Goal: Task Accomplishment & Management: Manage account settings

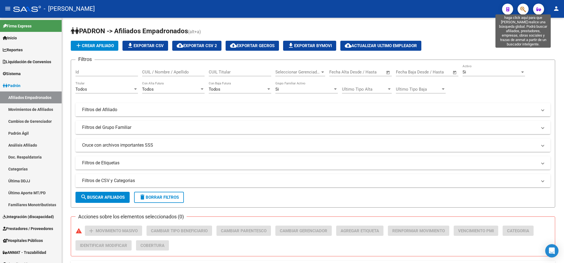
click at [522, 11] on icon "button" at bounding box center [524, 9] width 6 height 6
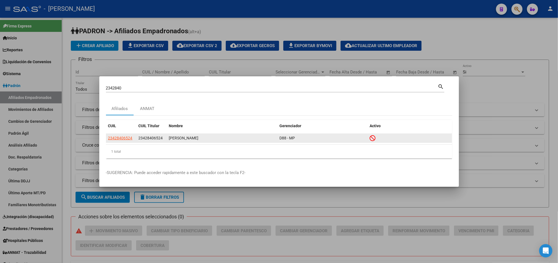
click at [126, 142] on div "23428406524 23428406524 VILLALBA JESICA DANIELA D88 - MP" at bounding box center [279, 138] width 346 height 9
click at [128, 139] on span "23428406524" at bounding box center [120, 138] width 24 height 4
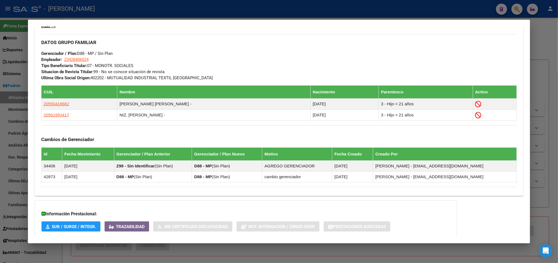
scroll to position [303, 0]
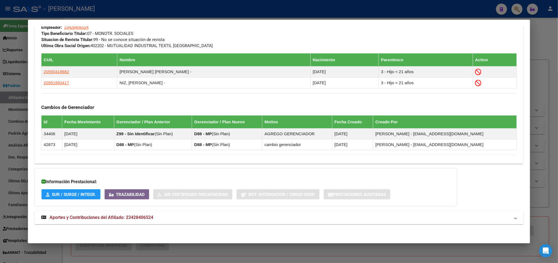
click at [167, 220] on mat-panel-title "Aportes y Contribuciones del Afiliado: 23428406524" at bounding box center [275, 217] width 469 height 7
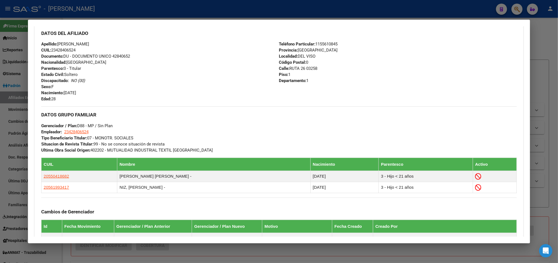
scroll to position [0, 0]
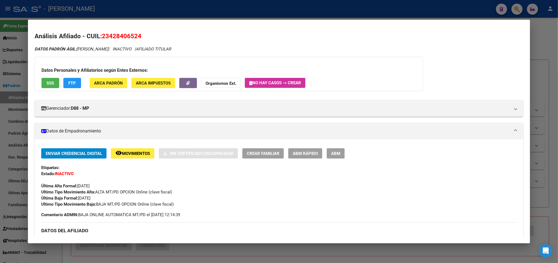
click at [127, 33] on span "23428406524" at bounding box center [122, 35] width 40 height 7
copy span "23428406524"
click at [112, 41] on h2 "Análisis Afiliado - CUIL: 23428406524" at bounding box center [279, 36] width 489 height 9
drag, startPoint x: 107, startPoint y: 35, endPoint x: 135, endPoint y: 37, distance: 28.9
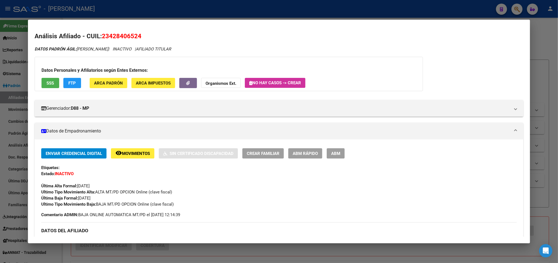
click at [135, 37] on span "23428406524" at bounding box center [122, 35] width 40 height 7
copy span "42840652"
click at [0, 79] on div at bounding box center [279, 131] width 558 height 263
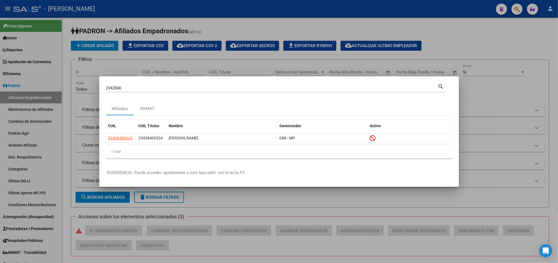
click at [171, 84] on div "2342840 Buscar (apellido, dni, cuil, nro traspaso, cuit, obra social)" at bounding box center [272, 88] width 332 height 8
click at [170, 89] on input "2342840" at bounding box center [272, 87] width 332 height 5
click at [170, 90] on input "2342840" at bounding box center [272, 87] width 332 height 5
paste input "0234047869"
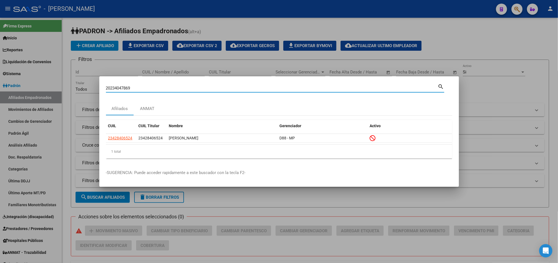
type input "20234047869"
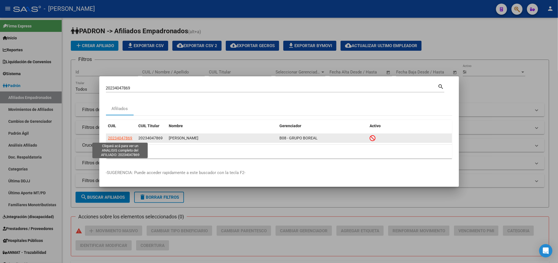
click at [122, 138] on span "20234047869" at bounding box center [120, 138] width 24 height 4
type textarea "20234047869"
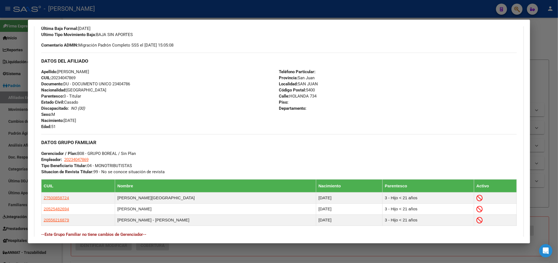
scroll to position [263, 0]
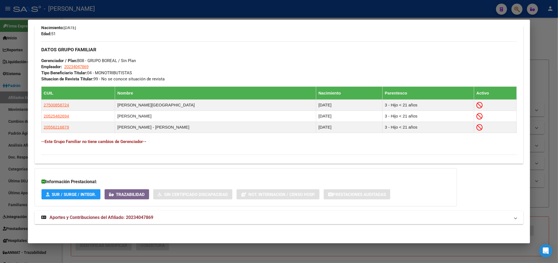
click at [115, 214] on span "Aportes y Contribuciones del Afiliado: 20234047869" at bounding box center [102, 216] width 104 height 5
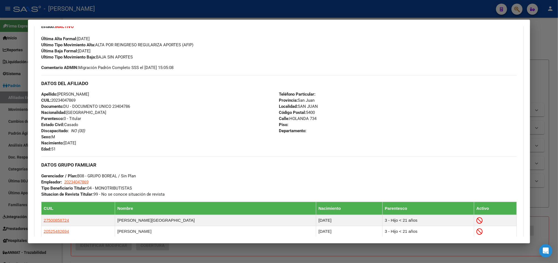
scroll to position [99, 0]
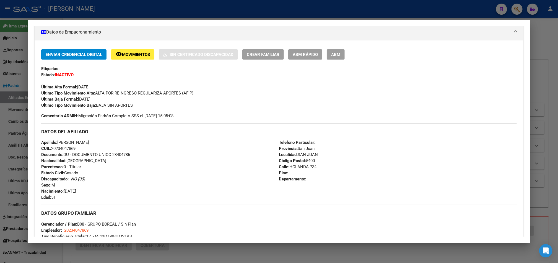
click at [337, 66] on div "Etiquetas:" at bounding box center [279, 69] width 476 height 6
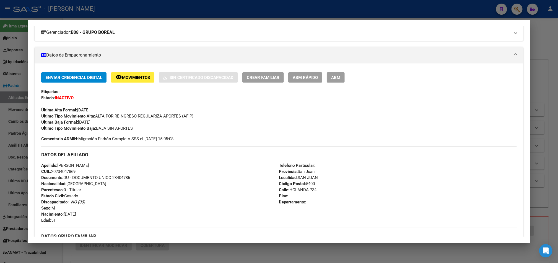
scroll to position [16, 0]
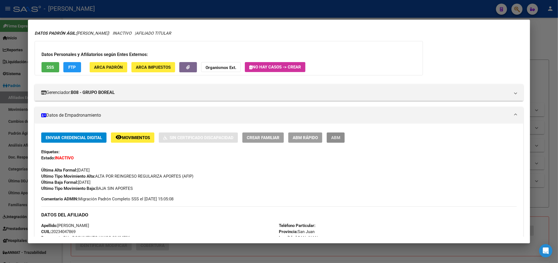
click at [332, 134] on button "ABM" at bounding box center [336, 137] width 18 height 10
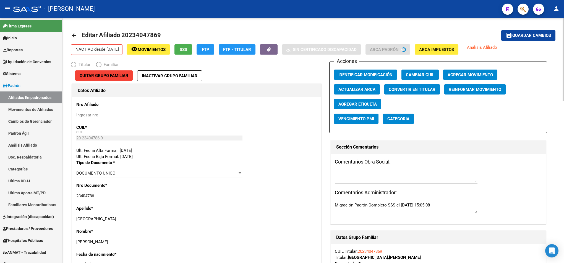
radio input "true"
type input "20-23404786-9"
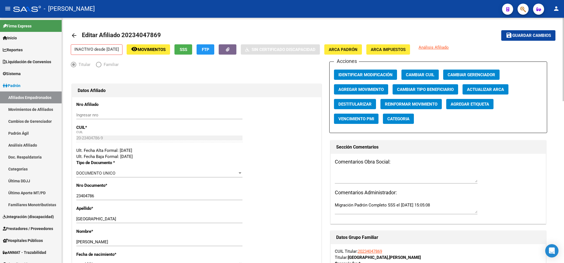
click at [372, 92] on span "Agregar Movimiento" at bounding box center [361, 89] width 45 height 5
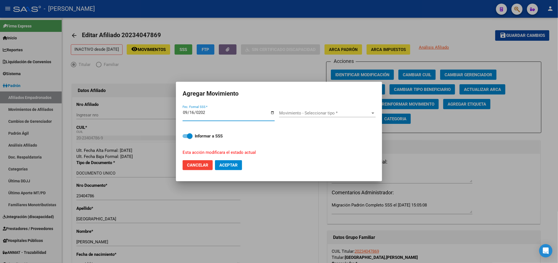
type input "[DATE]"
drag, startPoint x: 292, startPoint y: 120, endPoint x: 305, endPoint y: 109, distance: 17.1
click at [296, 116] on div "Movimiento - Seleccionar tipo * Movimiento - Seleccionar tipo *" at bounding box center [327, 116] width 97 height 14
click at [305, 109] on div "Movimiento - Seleccionar tipo * Movimiento - Seleccionar tipo *" at bounding box center [327, 113] width 97 height 8
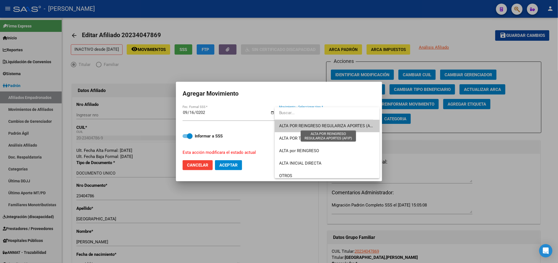
click at [315, 125] on span "ALTA POR REINGRESO REGULARIZA APORTES (AFIP)" at bounding box center [328, 125] width 98 height 5
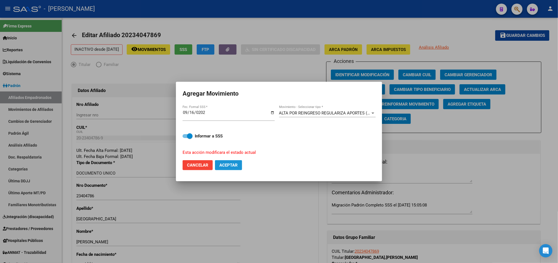
click at [227, 164] on span "Aceptar" at bounding box center [228, 164] width 18 height 5
checkbox input "false"
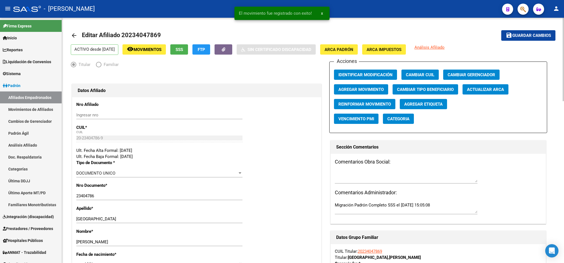
drag, startPoint x: 386, startPoint y: 250, endPoint x: 359, endPoint y: 252, distance: 27.5
click at [359, 252] on div "CUIL Titular: 20234047869 Titular: VILLALBA , CRISTIAN CARLOS" at bounding box center [438, 254] width 207 height 12
copy link "20234047869"
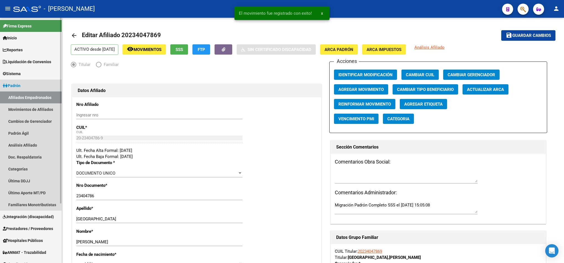
click at [49, 95] on link "Afiliados Empadronados" at bounding box center [31, 97] width 62 height 12
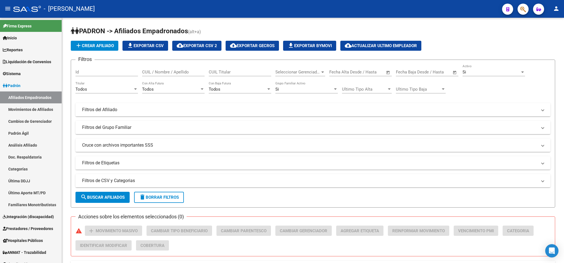
click at [522, 10] on icon "button" at bounding box center [524, 9] width 6 height 6
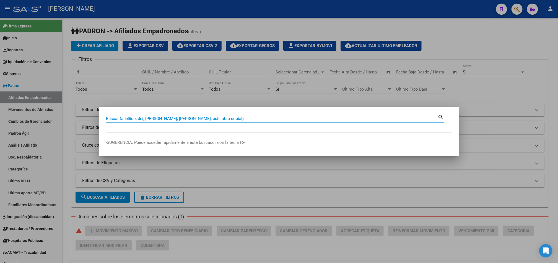
paste input "20234047869"
type input "20234047869"
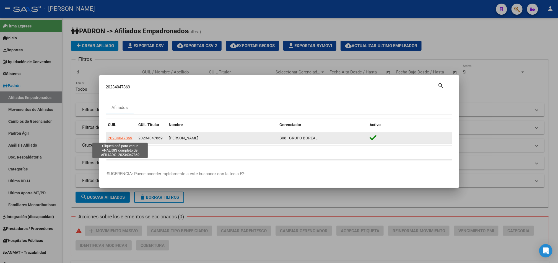
click at [115, 138] on span "20234047869" at bounding box center [120, 138] width 24 height 4
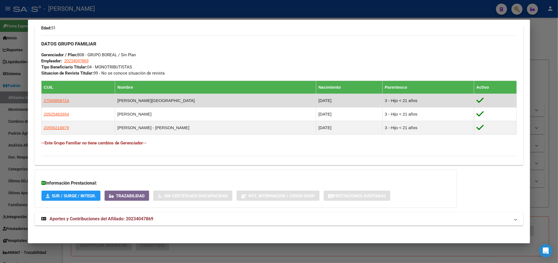
scroll to position [264, 0]
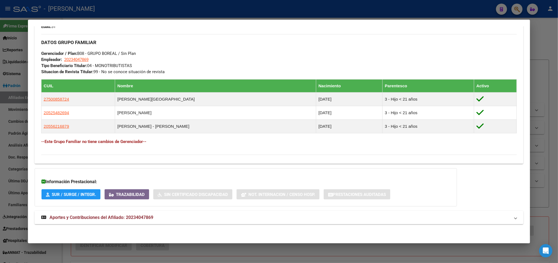
click at [169, 220] on mat-panel-title "Aportes y Contribuciones del Afiliado: 20234047869" at bounding box center [275, 217] width 469 height 7
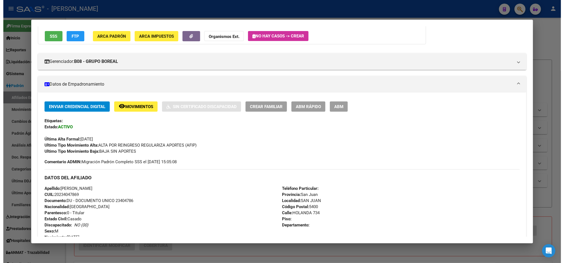
scroll to position [0, 0]
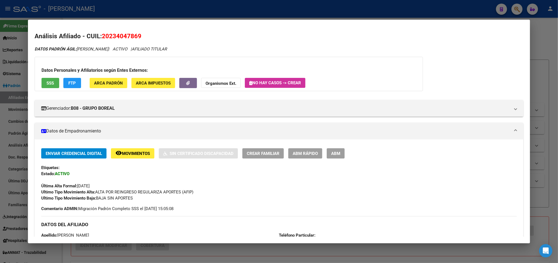
click at [0, 72] on div at bounding box center [279, 131] width 558 height 263
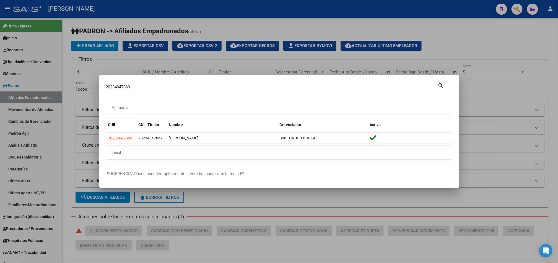
click at [6, 88] on div at bounding box center [279, 131] width 558 height 263
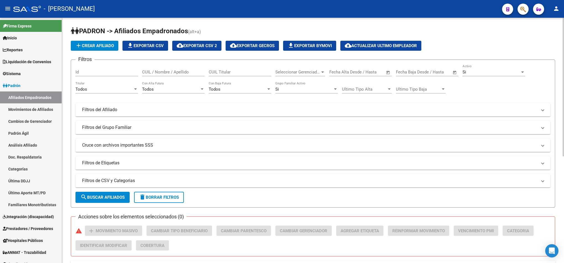
click at [247, 71] on input "CUIL Titular" at bounding box center [240, 71] width 63 height 5
click at [196, 71] on input "CUIL / Nombre / Apellido" at bounding box center [173, 71] width 63 height 5
click at [232, 74] on input "CUIL Titular" at bounding box center [240, 71] width 63 height 5
paste input "20234047869"
type input "20234047869"
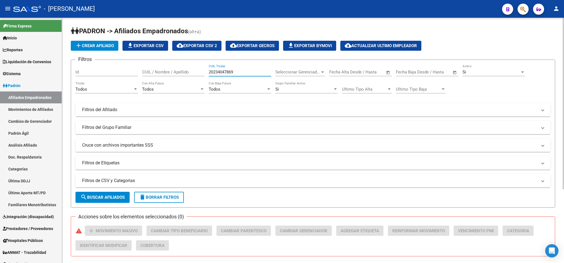
click at [195, 48] on button "cloud_download Exportar CSV 2" at bounding box center [196, 46] width 49 height 10
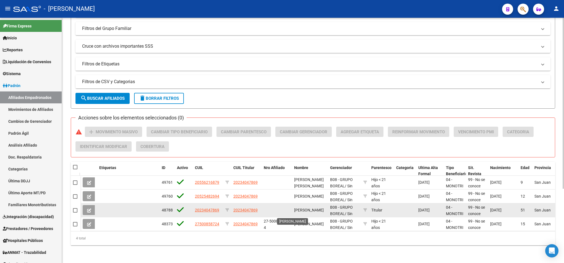
scroll to position [105, 0]
drag, startPoint x: 297, startPoint y: 200, endPoint x: 300, endPoint y: 201, distance: 3.4
click at [300, 207] on span "VILLALBA CRISTIAN CARLOS" at bounding box center [309, 209] width 30 height 4
click at [296, 207] on span "VILLALBA CRISTIAN CARLOS" at bounding box center [309, 209] width 30 height 4
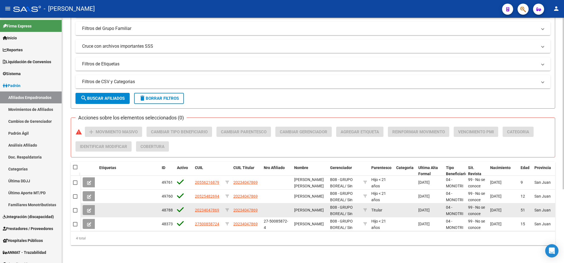
drag, startPoint x: 294, startPoint y: 199, endPoint x: 313, endPoint y: 206, distance: 20.3
click at [313, 207] on div "VILLALBA CRISTIAN CARLOS" at bounding box center [310, 210] width 32 height 6
copy span "VILLALBA CRISTIAN CARLOS"
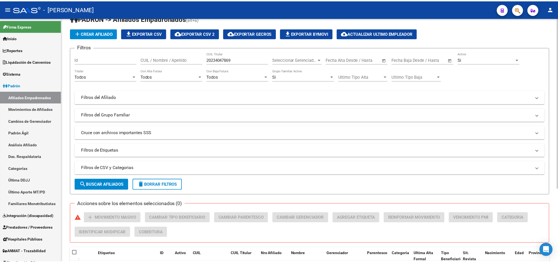
scroll to position [0, 0]
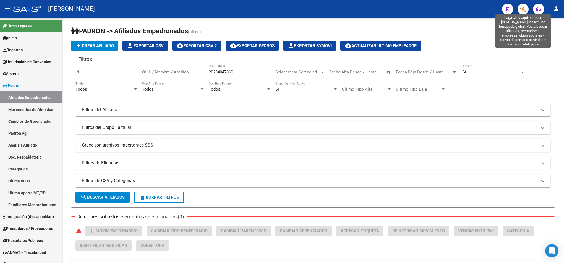
click at [524, 9] on icon "button" at bounding box center [524, 9] width 6 height 6
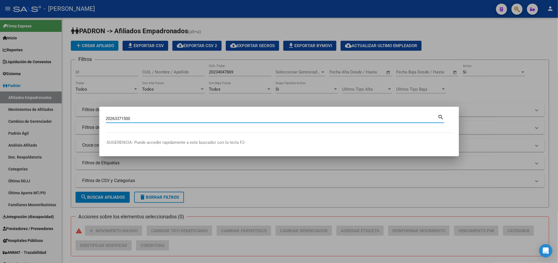
type input "20263371500"
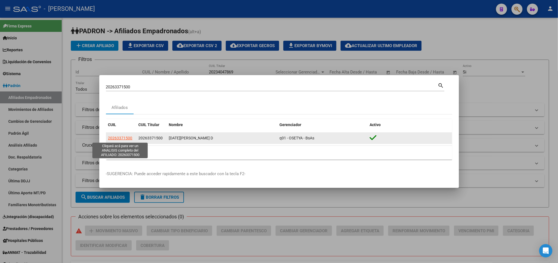
click at [127, 139] on span "20263371500" at bounding box center [120, 138] width 24 height 4
type textarea "20263371500"
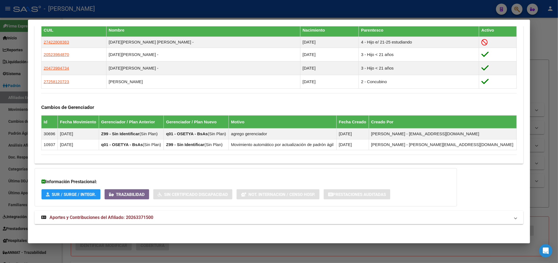
scroll to position [273, 0]
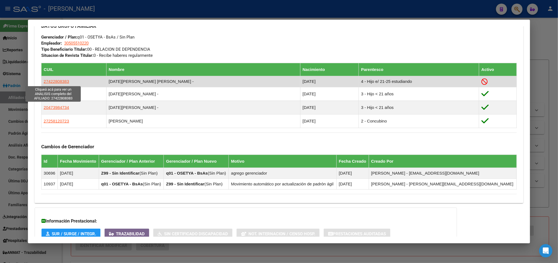
drag, startPoint x: 71, startPoint y: 82, endPoint x: 41, endPoint y: 80, distance: 29.9
click at [41, 80] on td "27422808383" at bounding box center [73, 81] width 65 height 11
copy span "27422808383"
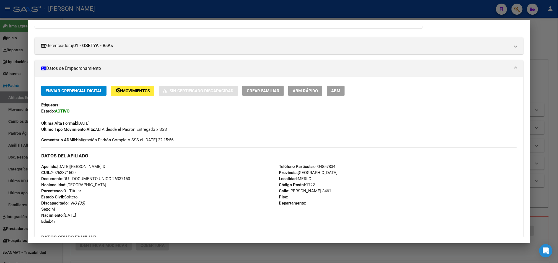
scroll to position [0, 0]
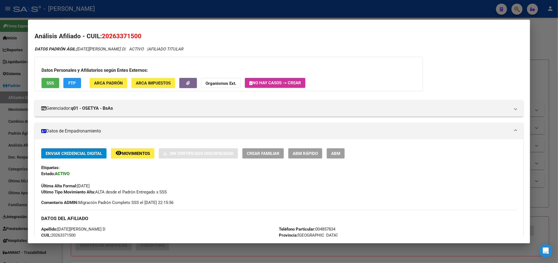
click at [140, 37] on h2 "Análisis Afiliado - CUIL: 20263371500" at bounding box center [279, 36] width 489 height 9
click at [132, 33] on span "20263371500" at bounding box center [122, 35] width 40 height 7
copy span "20263371500"
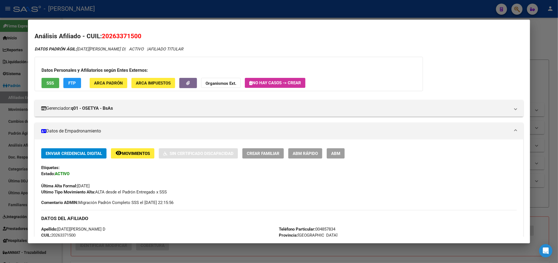
click at [0, 58] on div at bounding box center [279, 131] width 558 height 263
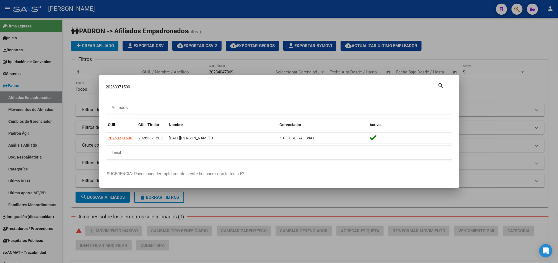
click at [145, 90] on div "20263371500 Buscar (apellido, dni, cuil, nro traspaso, cuit, obra social)" at bounding box center [272, 87] width 332 height 8
click at [145, 87] on input "20263371500" at bounding box center [272, 86] width 332 height 5
paste input "70818332"
type input "20708183327"
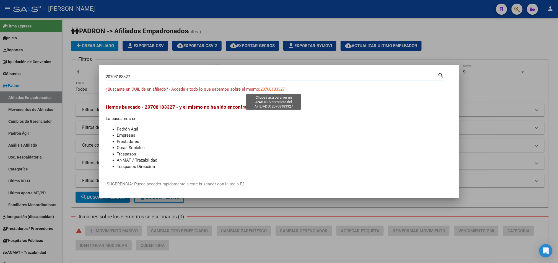
click at [271, 87] on span "20708183327" at bounding box center [273, 89] width 24 height 5
type textarea "20708183327"
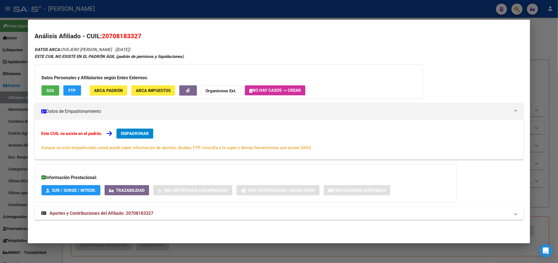
click at [127, 127] on div "Este CUIL no existe en el padrón. EMPADRONAR Aunque no esté empadronado usted p…" at bounding box center [279, 140] width 489 height 40
click at [129, 131] on span "EMPADRONAR" at bounding box center [135, 133] width 28 height 5
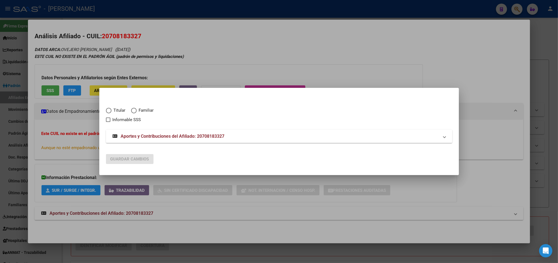
click at [131, 110] on span "Elija una opción" at bounding box center [134, 111] width 6 height 6
click at [131, 110] on input "Familiar" at bounding box center [134, 111] width 6 height 6
radio input "true"
checkbox input "true"
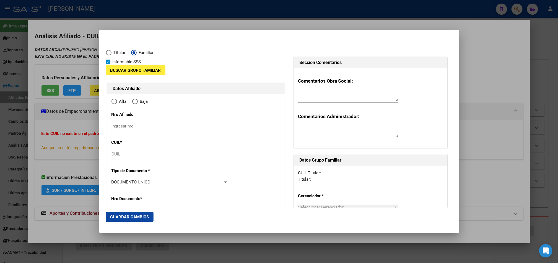
type input "20-70818332-7"
type input "70818332"
type input "OVEJERO"
type input "LIONEL OSVALDO"
type input "2025-07-16"
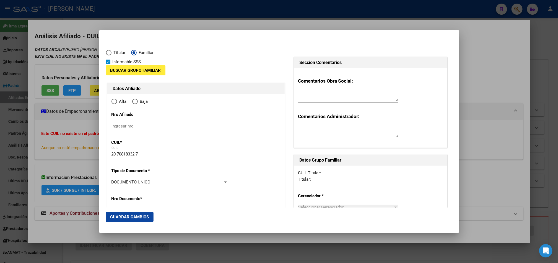
type input "ALDERETES"
type input "4178"
type input "MZA E LOTE"
type input "15"
radio input "true"
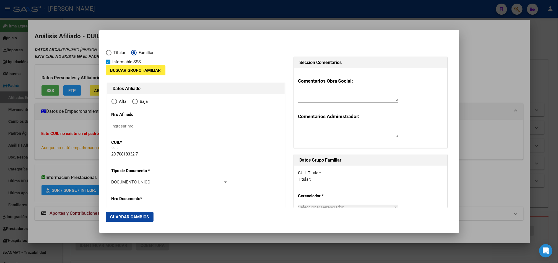
type input "ALDERETES"
drag, startPoint x: 127, startPoint y: 154, endPoint x: 93, endPoint y: 148, distance: 34.6
click at [93, 148] on div "20708183327 Buscar (apellido, dni, cuil, nro traspaso, cuit, obra social) searc…" at bounding box center [279, 131] width 558 height 263
click at [138, 126] on input "Ingresar nro" at bounding box center [169, 125] width 117 height 5
paste input "20-70818332-7"
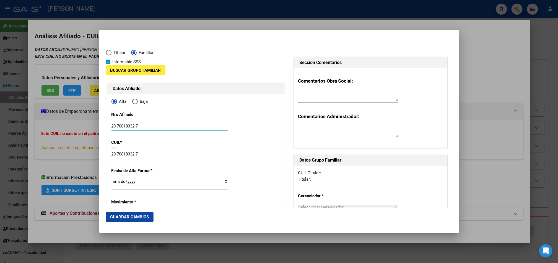
type input "20-70818332-7"
click at [150, 72] on span "Buscar Grupo Familiar" at bounding box center [135, 70] width 51 height 5
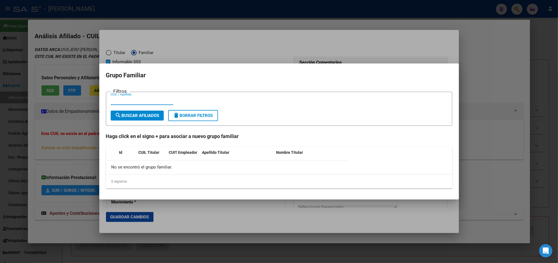
click at [167, 41] on div at bounding box center [279, 131] width 558 height 263
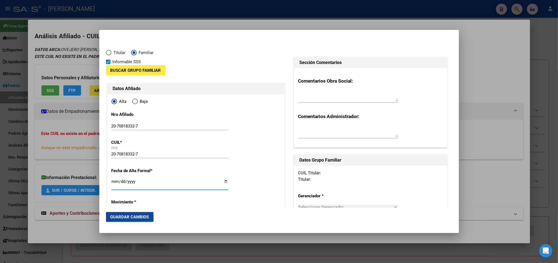
click at [116, 185] on input "Ingresar fecha" at bounding box center [169, 183] width 117 height 9
type input "[DATE]"
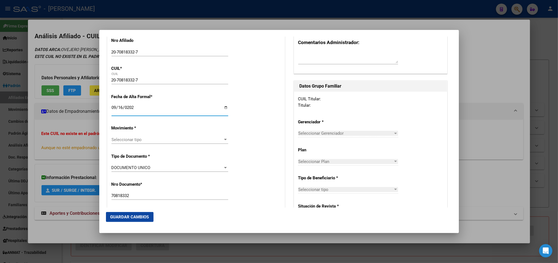
scroll to position [83, 0]
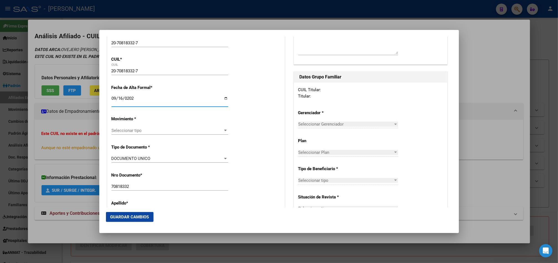
click at [144, 130] on span "Seleccionar tipo" at bounding box center [167, 130] width 112 height 5
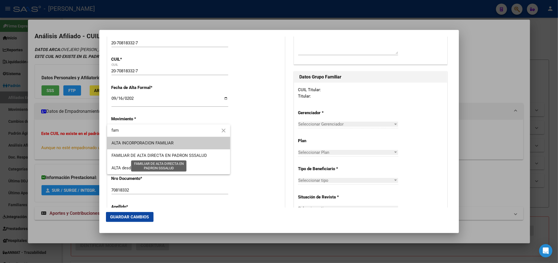
type input "fam"
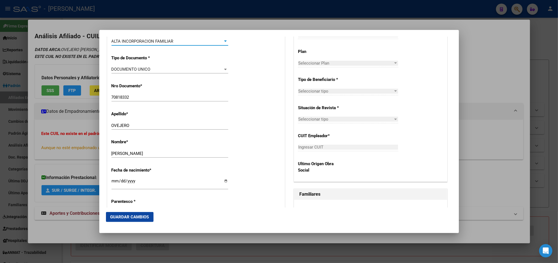
scroll to position [207, 0]
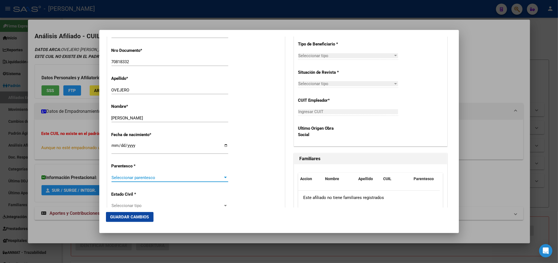
click at [155, 175] on span "Seleccionar parentesco" at bounding box center [167, 177] width 112 height 5
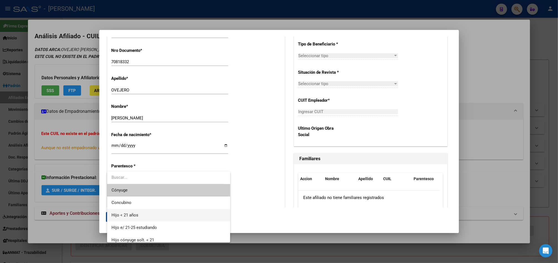
click at [139, 213] on span "Hijo < 21 años" at bounding box center [168, 215] width 114 height 12
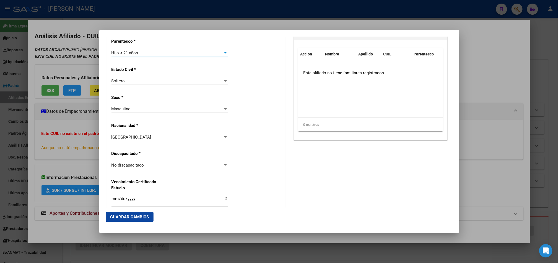
scroll to position [0, 0]
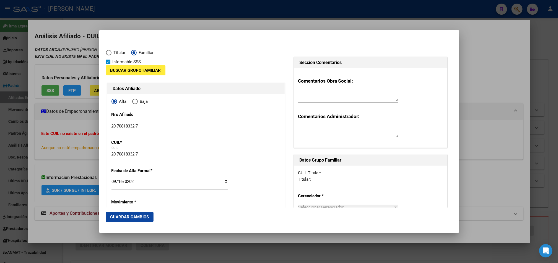
click at [158, 69] on span "Buscar Grupo Familiar" at bounding box center [135, 70] width 51 height 5
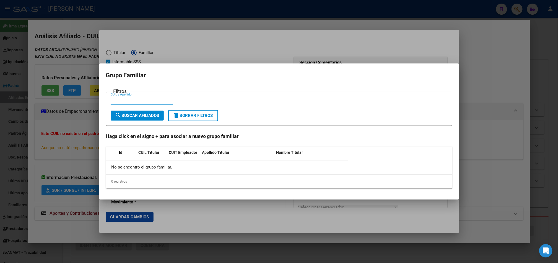
click at [181, 33] on div at bounding box center [279, 131] width 558 height 263
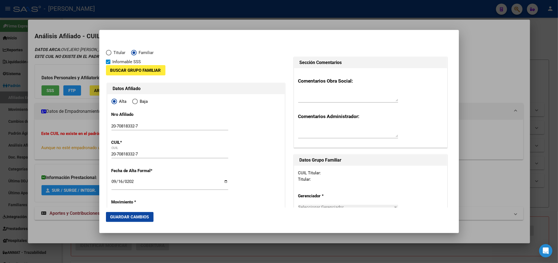
click at [126, 150] on div "20-70818332-7 CUIL" at bounding box center [169, 154] width 117 height 8
click at [128, 153] on input "20-70818332-7" at bounding box center [169, 153] width 117 height 5
click at [139, 69] on span "Buscar Grupo Familiar" at bounding box center [135, 70] width 51 height 5
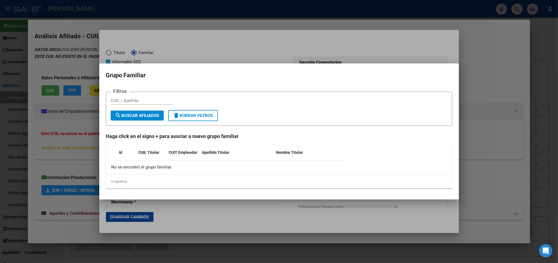
paste input "20379271813"
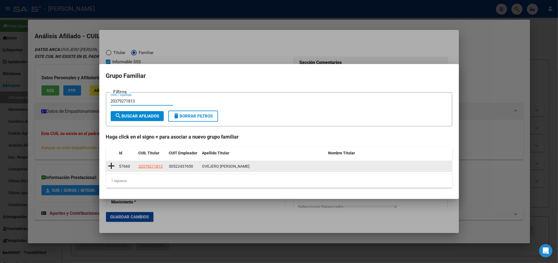
type input "20379271813"
click at [113, 163] on icon at bounding box center [111, 166] width 7 height 8
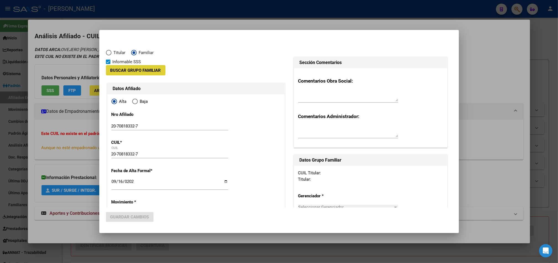
type input "30-52243765-0"
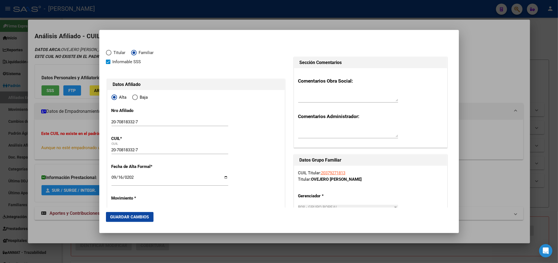
click at [145, 213] on button "Guardar Cambios" at bounding box center [130, 217] width 48 height 10
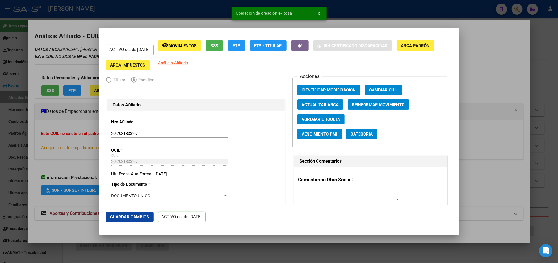
click at [27, 87] on div at bounding box center [279, 131] width 558 height 263
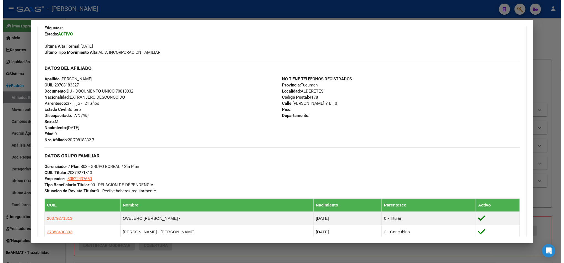
scroll to position [247, 0]
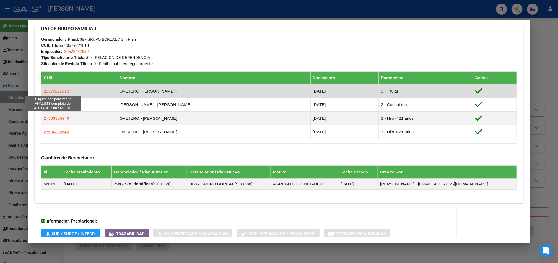
drag, startPoint x: 76, startPoint y: 92, endPoint x: 42, endPoint y: 90, distance: 33.3
click at [42, 90] on td "20379271813" at bounding box center [79, 91] width 76 height 14
drag, startPoint x: 76, startPoint y: 87, endPoint x: 70, endPoint y: 88, distance: 6.8
click at [70, 88] on td "20379271813" at bounding box center [79, 91] width 76 height 14
drag, startPoint x: 74, startPoint y: 93, endPoint x: 40, endPoint y: 90, distance: 34.1
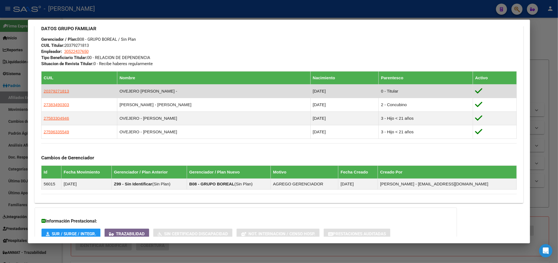
click at [41, 90] on td "20379271813" at bounding box center [79, 91] width 76 height 14
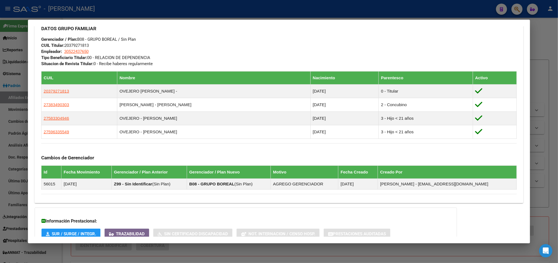
copy span "20379271813"
click at [9, 55] on div at bounding box center [279, 131] width 558 height 263
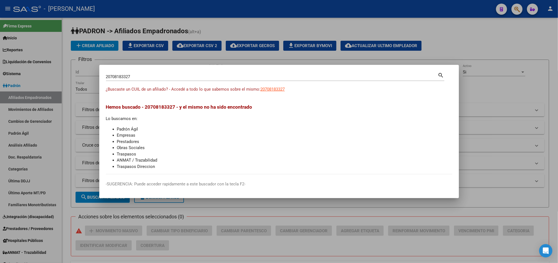
click at [91, 50] on div at bounding box center [279, 131] width 558 height 263
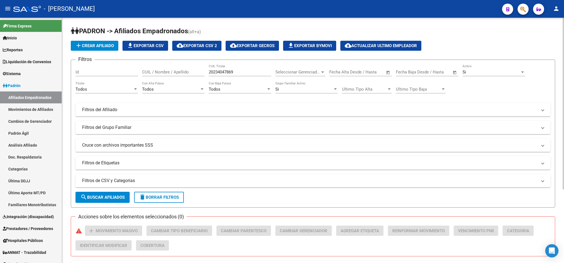
click at [229, 73] on input "20234047869" at bounding box center [240, 71] width 63 height 5
paste input "379271813"
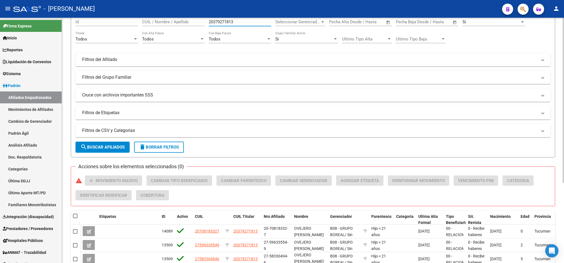
scroll to position [0, 0]
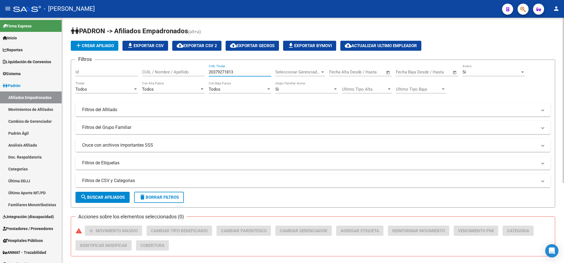
type input "20379271813"
click at [205, 46] on span "cloud_download Exportar CSV 2" at bounding box center [197, 45] width 40 height 5
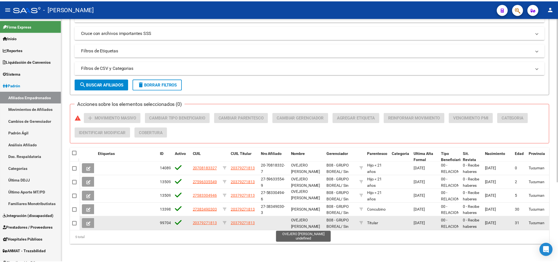
scroll to position [0, 0]
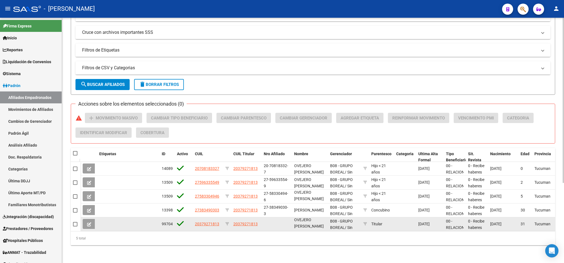
drag, startPoint x: 294, startPoint y: 214, endPoint x: 321, endPoint y: 221, distance: 27.3
click at [321, 221] on div "OVEJERO OSVALDO MAXIMILIANO" at bounding box center [310, 223] width 32 height 12
copy span "OVEJERO OSVALDO MAXIMILIANO"
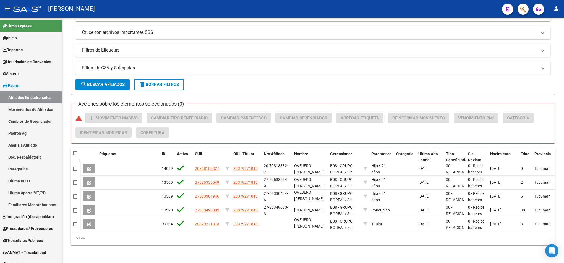
click at [530, 8] on mat-toolbar "menu - osetya person" at bounding box center [282, 9] width 564 height 18
click at [527, 9] on button "button" at bounding box center [523, 9] width 11 height 11
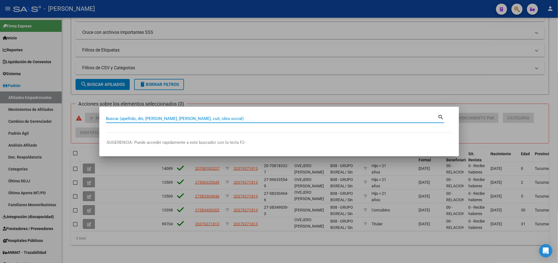
paste input "24760815"
type input "24760815"
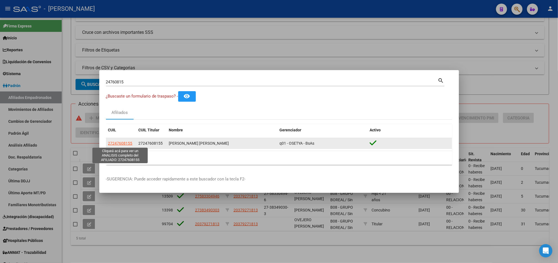
click at [128, 142] on span "27247608155" at bounding box center [120, 143] width 24 height 4
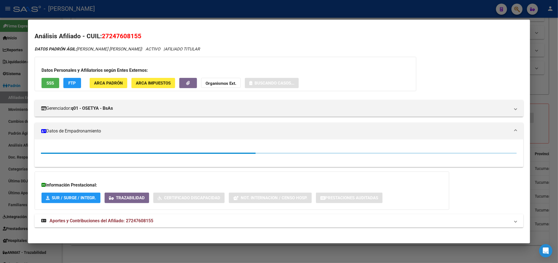
click at [113, 34] on span "27247608155" at bounding box center [122, 35] width 40 height 7
copy span "27247608155"
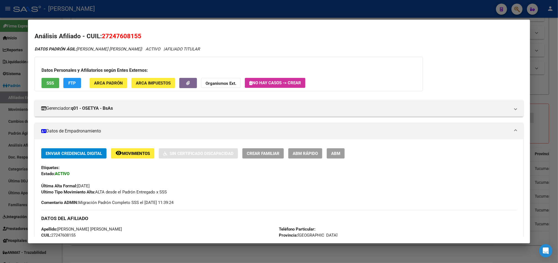
click at [110, 34] on span "27247608155" at bounding box center [122, 35] width 40 height 7
drag, startPoint x: 108, startPoint y: 36, endPoint x: 136, endPoint y: 35, distance: 28.2
click at [136, 35] on span "27247608155" at bounding box center [122, 35] width 40 height 7
copy span "24760815"
click at [84, 48] on span "DATOS PADRÓN ÁGIL: ILLESCA FLAVIA LORENA" at bounding box center [88, 48] width 107 height 5
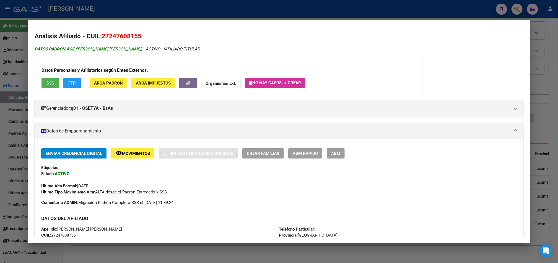
drag, startPoint x: 84, startPoint y: 48, endPoint x: 108, endPoint y: 47, distance: 24.1
click at [108, 47] on span "DATOS PADRÓN ÁGIL: ILLESCA FLAVIA LORENA" at bounding box center [88, 48] width 107 height 5
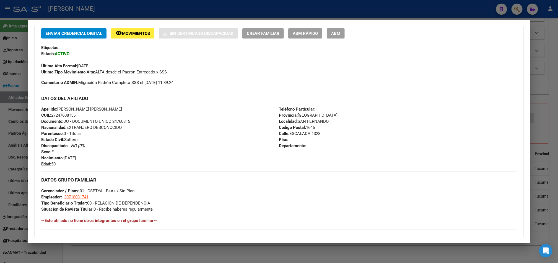
scroll to position [124, 0]
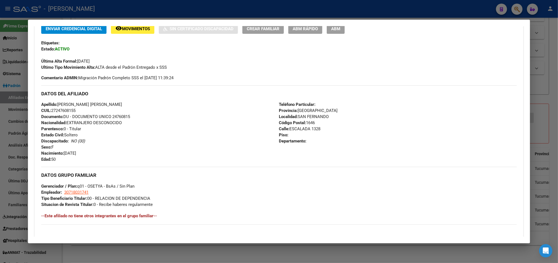
drag, startPoint x: 95, startPoint y: 154, endPoint x: 63, endPoint y: 153, distance: 32.4
click at [63, 153] on div "Apellido: ILLESCA FLAVIA LORENA CUIL: 27247608155 Documento: DU - DOCUMENTO UNI…" at bounding box center [160, 131] width 238 height 61
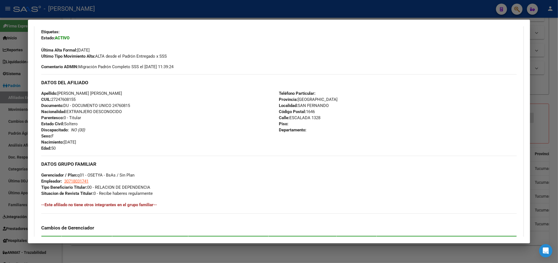
scroll to position [166, 0]
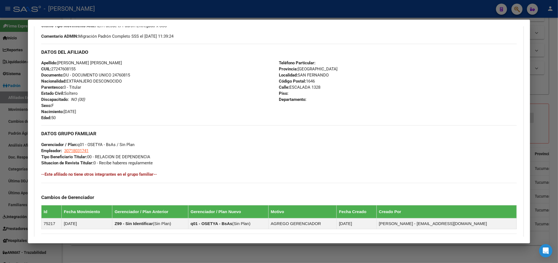
click at [295, 85] on span "Calle: ESCALADA 1328" at bounding box center [299, 87] width 41 height 5
drag, startPoint x: 295, startPoint y: 84, endPoint x: 319, endPoint y: 85, distance: 24.4
click at [319, 85] on div "Teléfono Particular: Provincia: Buenos Aires Localidad: SAN FERNANDO Código Pos…" at bounding box center [398, 90] width 238 height 61
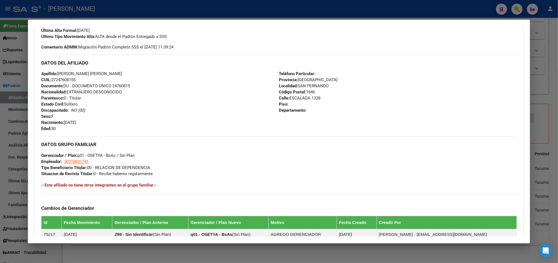
scroll to position [121, 0]
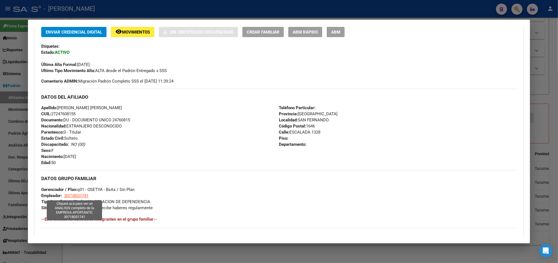
drag, startPoint x: 92, startPoint y: 113, endPoint x: 62, endPoint y: 196, distance: 88.3
click at [62, 196] on div "DATOS GRUPO FAMILIAR Gerenciador / Plan: q01 - OSETYA - BsAs / Sin Plan Emplead…" at bounding box center [279, 190] width 476 height 40
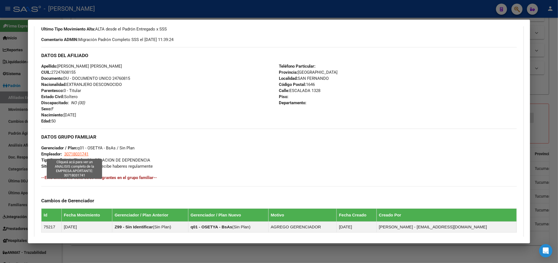
click at [78, 155] on span "30718031741" at bounding box center [76, 153] width 24 height 5
type textarea "30718031741"
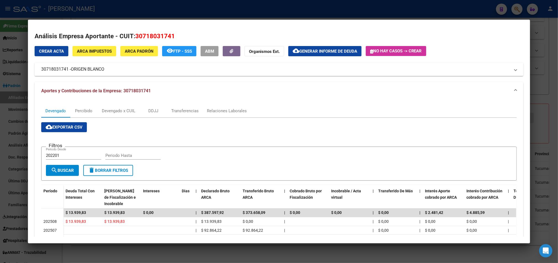
drag, startPoint x: 69, startPoint y: 69, endPoint x: 102, endPoint y: 70, distance: 33.5
click at [102, 70] on span "ORIGEN BLANCO" at bounding box center [87, 69] width 33 height 7
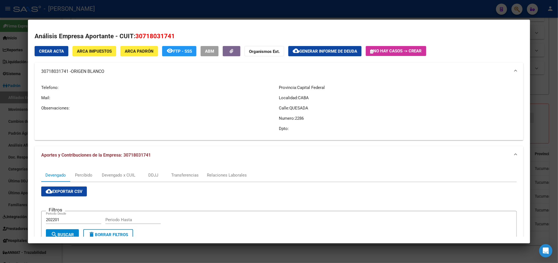
click at [0, 94] on div at bounding box center [279, 131] width 558 height 263
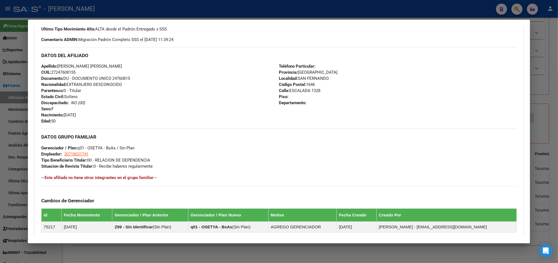
click at [0, 61] on div at bounding box center [279, 131] width 558 height 263
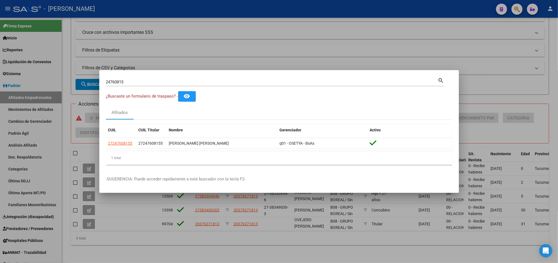
click at [199, 85] on div "24760815 Buscar (apellido, dni, cuil, nro traspaso, cuit, obra social)" at bounding box center [272, 82] width 332 height 8
click at [199, 83] on input "24760815" at bounding box center [272, 81] width 332 height 5
paste input "42982703"
click at [162, 81] on input "42982703" at bounding box center [272, 81] width 332 height 5
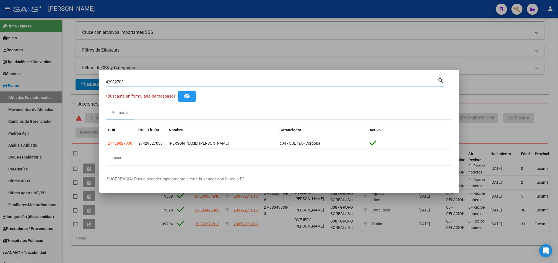
click at [162, 81] on input "42982703" at bounding box center [272, 81] width 332 height 5
paste input "38320514"
type input "38320514"
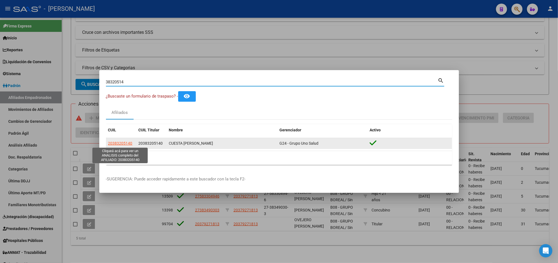
click at [122, 141] on span "20383205140" at bounding box center [120, 143] width 24 height 4
type textarea "20383205140"
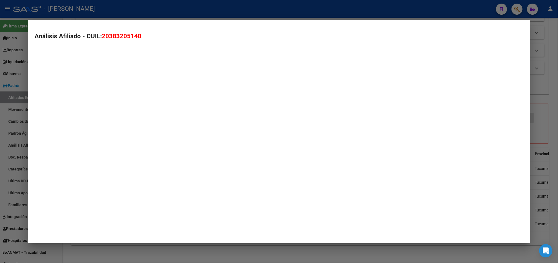
click at [122, 140] on mat-dialog-container "Análisis Afiliado - CUIL: 20383205140" at bounding box center [279, 131] width 502 height 223
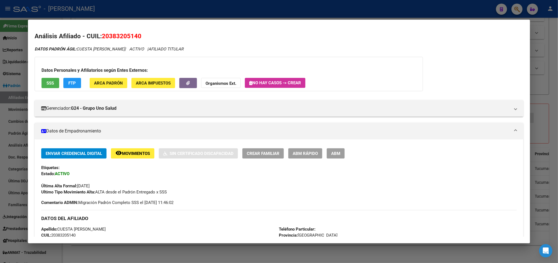
click at [113, 34] on span "20383205140" at bounding box center [122, 35] width 40 height 7
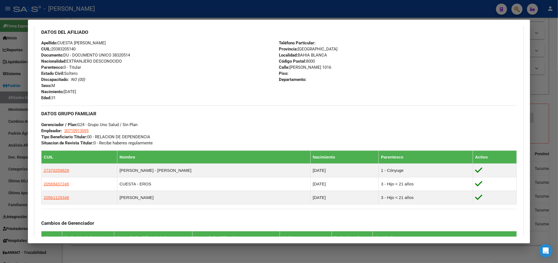
scroll to position [2, 0]
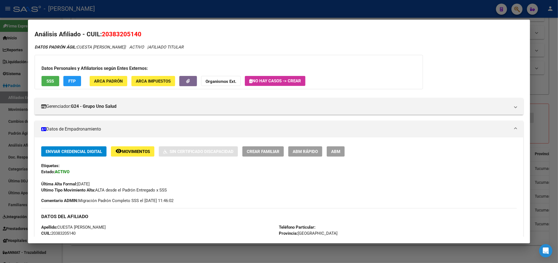
click at [0, 120] on div at bounding box center [279, 131] width 558 height 263
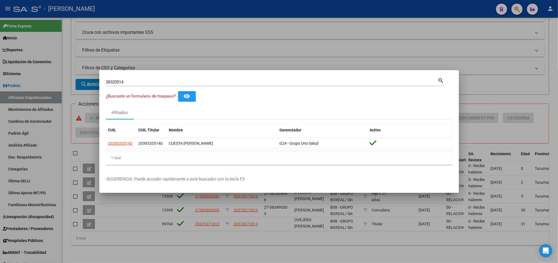
click at [122, 81] on input "38320514" at bounding box center [272, 81] width 332 height 5
paste input "42982703"
type input "42982703"
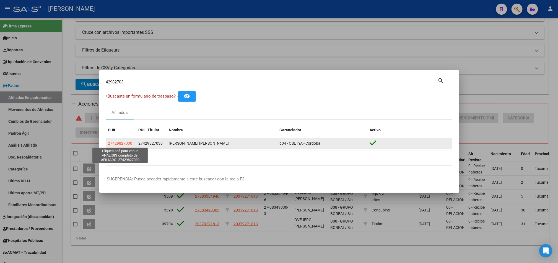
click at [122, 142] on span "27429827030" at bounding box center [120, 143] width 24 height 4
type textarea "27429827030"
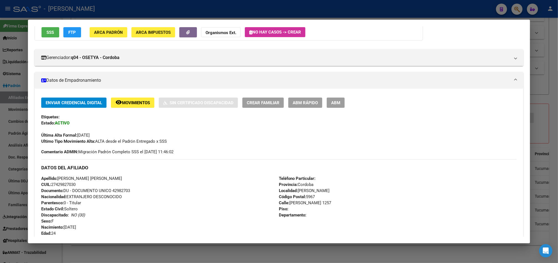
scroll to position [0, 0]
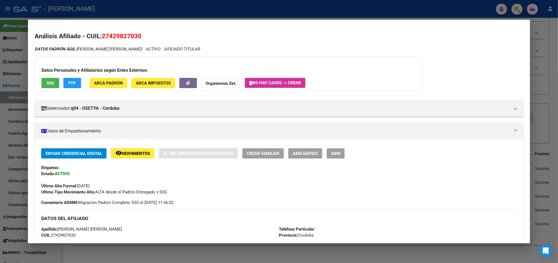
click at [120, 38] on span "27429827030" at bounding box center [122, 35] width 40 height 7
drag, startPoint x: 120, startPoint y: 38, endPoint x: 143, endPoint y: 32, distance: 24.1
click at [143, 32] on h2 "Análisis Afiliado - CUIL: 27429827030" at bounding box center [279, 36] width 489 height 9
click at [0, 133] on div at bounding box center [279, 131] width 558 height 263
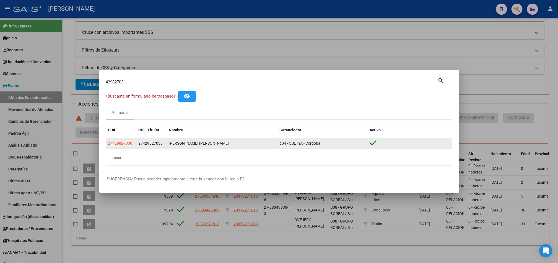
click at [149, 141] on span "27429827030" at bounding box center [151, 143] width 24 height 4
click at [125, 143] on span "27429827030" at bounding box center [120, 143] width 24 height 4
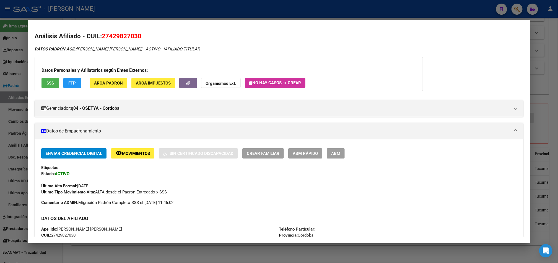
click at [110, 37] on span "27429827030" at bounding box center [122, 35] width 40 height 7
drag, startPoint x: 106, startPoint y: 34, endPoint x: 136, endPoint y: 34, distance: 29.3
click at [136, 34] on span "27429827030" at bounding box center [122, 35] width 40 height 7
click at [87, 48] on span "DATOS PADRÓN ÁGIL: MANZANELLI MONICA NOELIA" at bounding box center [88, 48] width 107 height 5
drag, startPoint x: 87, startPoint y: 48, endPoint x: 124, endPoint y: 51, distance: 37.5
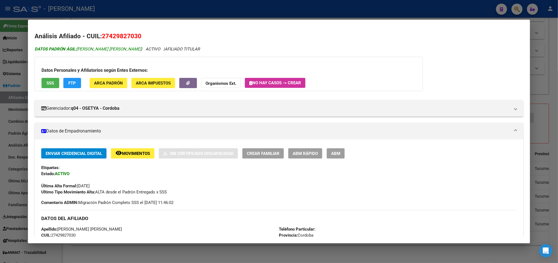
click at [124, 51] on span "DATOS PADRÓN ÁGIL: MANZANELLI MONICA NOELIA" at bounding box center [88, 48] width 107 height 5
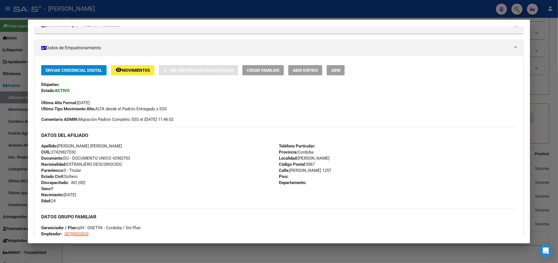
drag, startPoint x: 85, startPoint y: 195, endPoint x: 62, endPoint y: 193, distance: 23.3
click at [62, 193] on div "Apellido: MANZANELLI MONICA NOELIA CUIL: 27429827030 Documento: DU - DOCUMENTO …" at bounding box center [160, 173] width 238 height 61
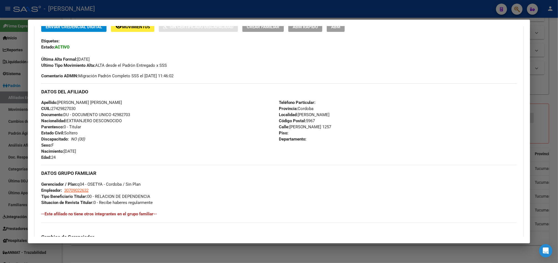
scroll to position [166, 0]
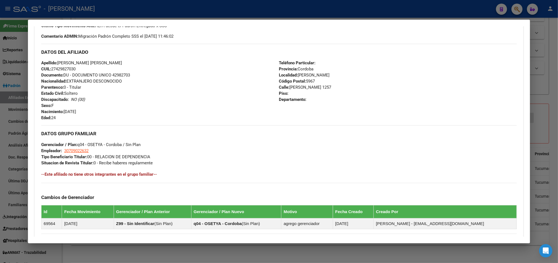
click at [295, 89] on span "Calle: HUMBERTO PATIYO 1257" at bounding box center [305, 87] width 52 height 5
drag, startPoint x: 295, startPoint y: 89, endPoint x: 329, endPoint y: 90, distance: 34.3
click at [329, 90] on div "Teléfono Particular: Provincia: Cordoba Localidad: LUQUE Código Postal: 5967 Ca…" at bounding box center [398, 90] width 238 height 61
drag, startPoint x: 88, startPoint y: 151, endPoint x: 63, endPoint y: 151, distance: 25.5
click at [63, 151] on div "DATOS GRUPO FAMILIAR Gerenciador / Plan: q04 - OSETYA - Cordoba / Sin Plan Empl…" at bounding box center [279, 145] width 476 height 40
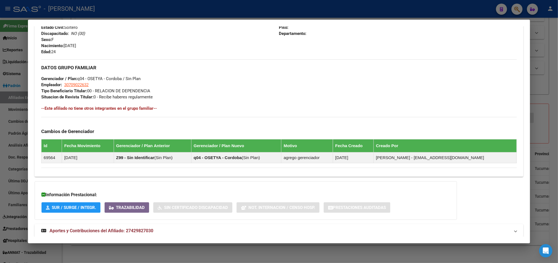
scroll to position [246, 0]
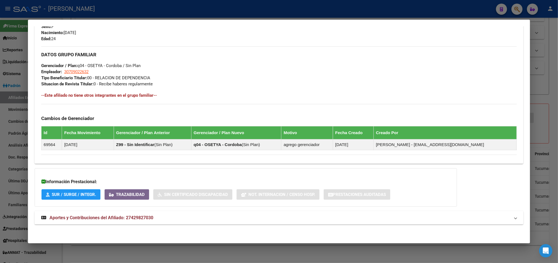
click at [134, 217] on span "Aportes y Contribuciones del Afiliado: 27429827030" at bounding box center [102, 217] width 104 height 5
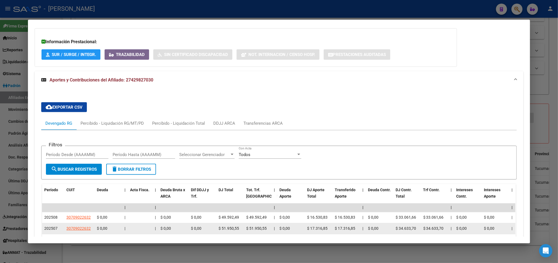
scroll to position [426, 0]
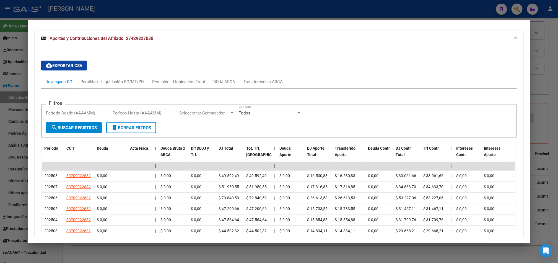
click at [0, 113] on div at bounding box center [279, 131] width 558 height 263
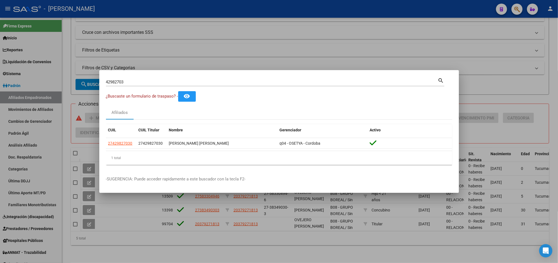
click at [136, 83] on input "42982703" at bounding box center [272, 81] width 332 height 5
paste input "27156390"
type input "27156390"
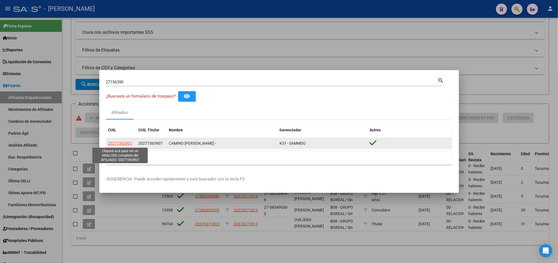
click at [124, 143] on span "20271563907" at bounding box center [120, 143] width 24 height 4
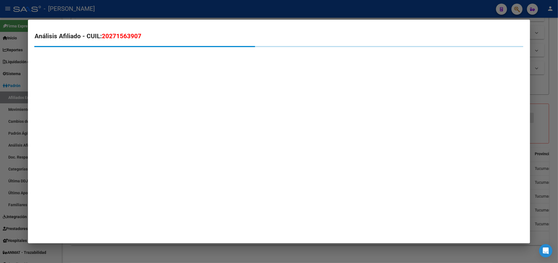
click at [111, 37] on span "20271563907" at bounding box center [122, 35] width 40 height 7
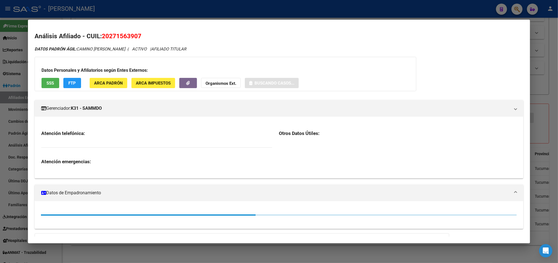
click at [111, 37] on span "20271563907" at bounding box center [122, 35] width 40 height 7
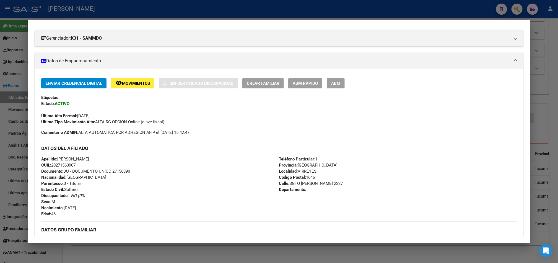
scroll to position [0, 0]
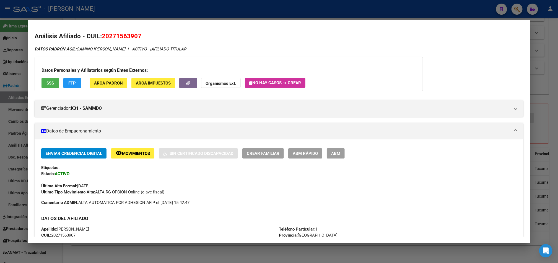
click at [107, 34] on span "20271563907" at bounding box center [122, 35] width 40 height 7
drag, startPoint x: 105, startPoint y: 34, endPoint x: 134, endPoint y: 37, distance: 28.3
click at [134, 37] on span "20271563907" at bounding box center [122, 35] width 40 height 7
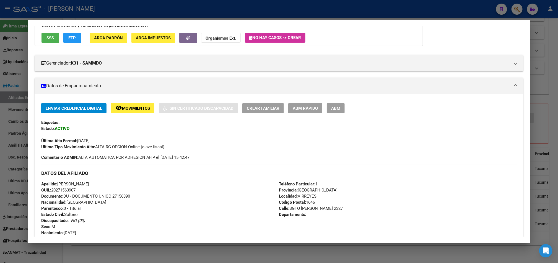
scroll to position [124, 0]
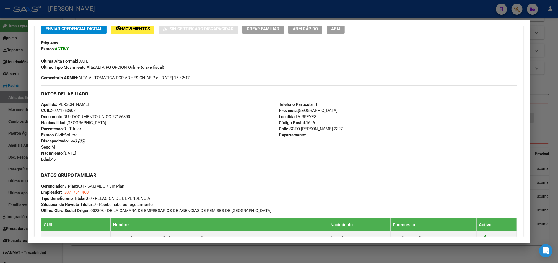
click at [76, 153] on span "Nacimiento: 15/03/1979" at bounding box center [58, 153] width 35 height 5
drag, startPoint x: 85, startPoint y: 152, endPoint x: 63, endPoint y: 150, distance: 21.9
click at [63, 150] on div "Apellido: DANIEL ALEJANDRO CAMINO CUIL: 20271563907 Documento: DU - DOCUMENTO U…" at bounding box center [160, 131] width 238 height 61
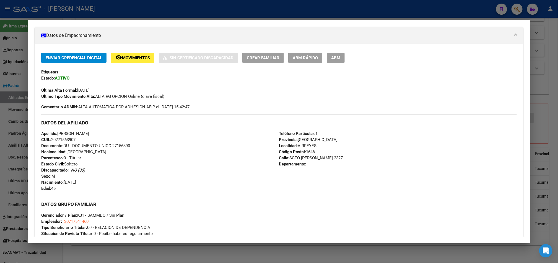
scroll to position [83, 0]
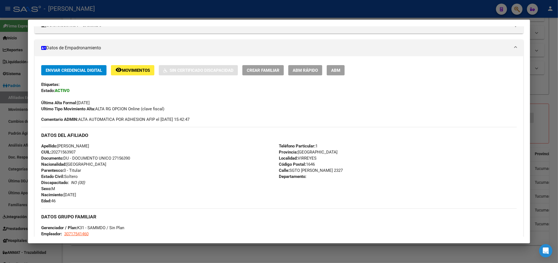
click at [67, 144] on span "Apellido: DANIEL ALEJANDRO CAMINO" at bounding box center [65, 145] width 48 height 5
drag, startPoint x: 67, startPoint y: 144, endPoint x: 100, endPoint y: 146, distance: 32.7
click at [89, 146] on span "Apellido: DANIEL ALEJANDRO CAMINO" at bounding box center [65, 145] width 48 height 5
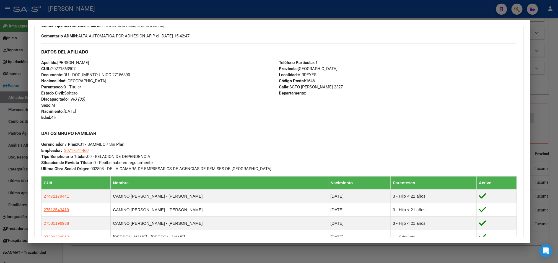
scroll to position [166, 0]
click at [292, 87] on span "Calle: SGTO DIAZ 2327" at bounding box center [311, 87] width 64 height 5
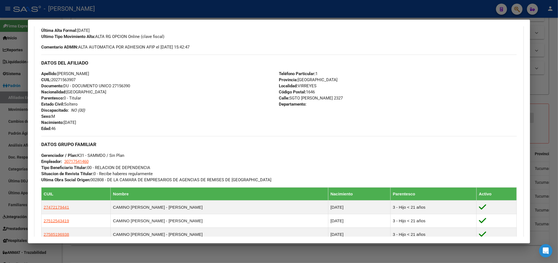
scroll to position [124, 0]
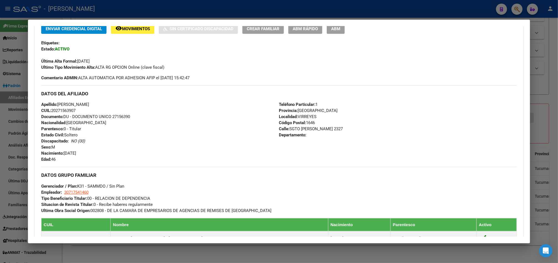
drag, startPoint x: 292, startPoint y: 87, endPoint x: 315, endPoint y: 130, distance: 48.8
click at [315, 130] on span "Calle: SGTO DIAZ 2327" at bounding box center [311, 128] width 64 height 5
drag, startPoint x: 92, startPoint y: 191, endPoint x: 62, endPoint y: 191, distance: 30.2
click at [62, 191] on div "DATOS GRUPO FAMILIAR Gerenciador / Plan: K31 - SAMMDO / Sin Plan Empleador: 307…" at bounding box center [279, 190] width 476 height 46
click at [66, 190] on span "30717541460" at bounding box center [76, 192] width 24 height 5
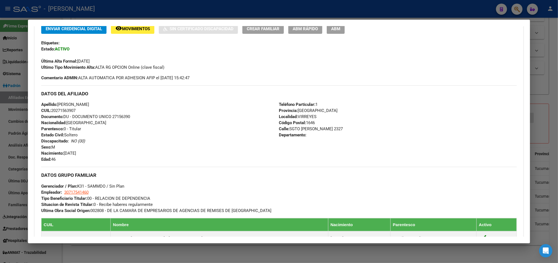
type textarea "30717541460"
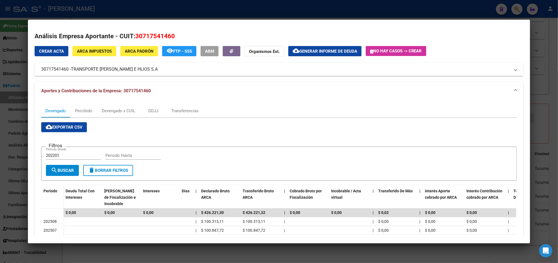
drag, startPoint x: 71, startPoint y: 68, endPoint x: 135, endPoint y: 70, distance: 64.2
click at [135, 70] on span "TRANSPORTE PEREZ E HIJOS S.A" at bounding box center [114, 69] width 87 height 7
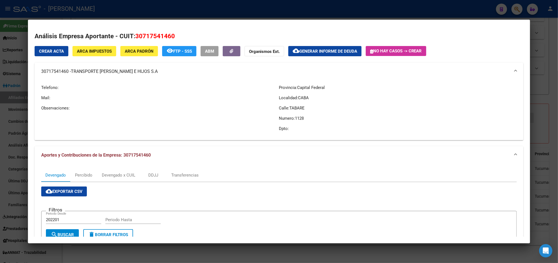
click at [24, 74] on div at bounding box center [279, 131] width 558 height 263
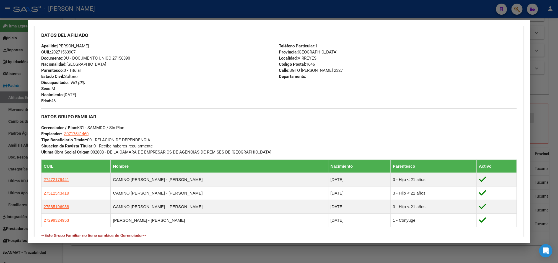
scroll to position [278, 0]
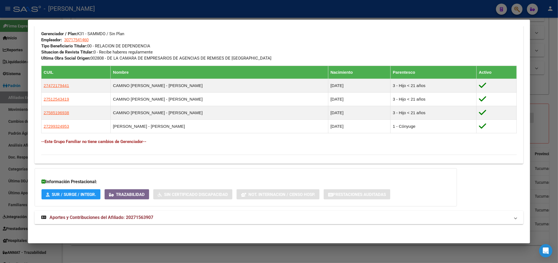
click at [151, 215] on mat-panel-title "Aportes y Contribuciones del Afiliado: 20271563907" at bounding box center [275, 217] width 469 height 7
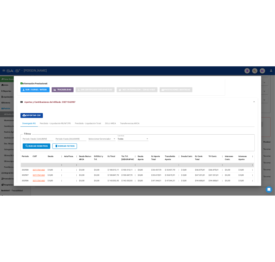
scroll to position [435, 0]
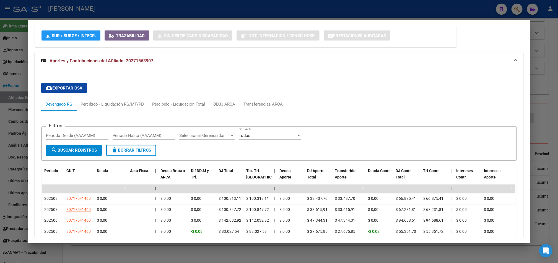
click at [0, 169] on div at bounding box center [279, 131] width 558 height 263
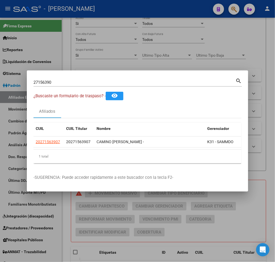
scroll to position [204, 0]
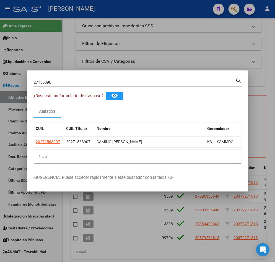
click at [71, 80] on input "27156390" at bounding box center [134, 82] width 202 height 5
type input "20567306"
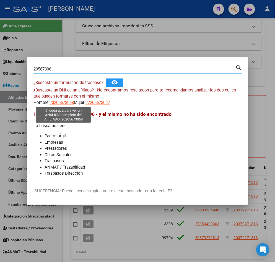
click at [64, 103] on span "20205673068" at bounding box center [62, 102] width 24 height 5
type textarea "20205673068"
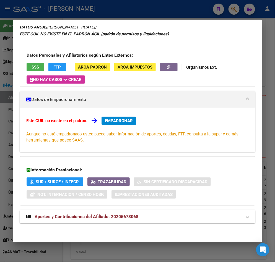
click at [101, 212] on mat-expansion-panel-header "Aportes y Contribuciones del Afiliado: 20205673068" at bounding box center [138, 216] width 236 height 13
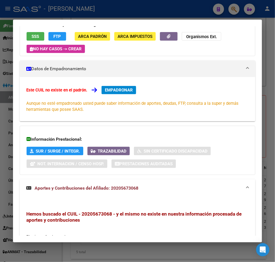
scroll to position [0, 0]
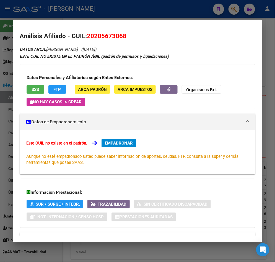
click at [98, 38] on span "20205673068" at bounding box center [107, 35] width 40 height 7
click at [10, 63] on div "20567306 Buscar (apellido, dni, cuil, nro traspaso, cuit, obra social) search ¿…" at bounding box center [137, 131] width 275 height 262
click at [5, 63] on div at bounding box center [137, 131] width 275 height 262
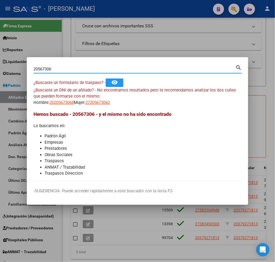
click at [77, 67] on input "20567306" at bounding box center [134, 69] width 202 height 5
paste input "33210779"
type input "33210779"
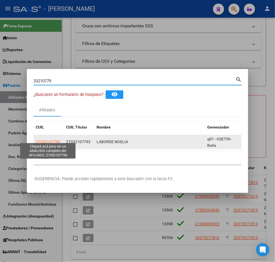
click at [51, 140] on span "27332107793" at bounding box center [48, 142] width 24 height 4
type textarea "27332107793"
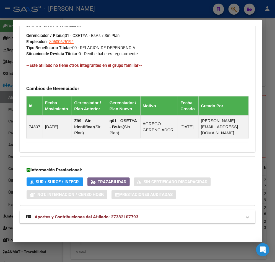
scroll to position [346, 0]
drag, startPoint x: 110, startPoint y: 142, endPoint x: 123, endPoint y: 187, distance: 46.3
click at [120, 218] on span "Aportes y Contribuciones del Afiliado: 27332107793" at bounding box center [87, 216] width 104 height 5
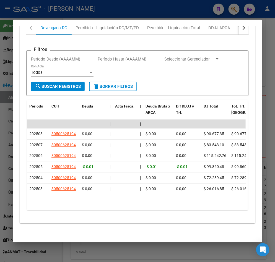
scroll to position [586, 0]
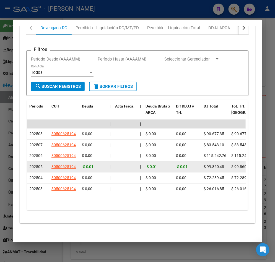
drag, startPoint x: 116, startPoint y: 165, endPoint x: 174, endPoint y: 162, distance: 57.9
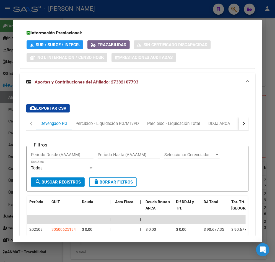
scroll to position [461, 0]
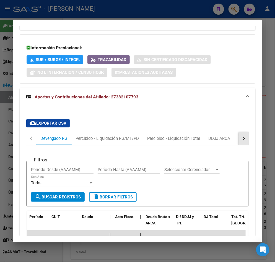
click at [239, 145] on button "button" at bounding box center [244, 138] width 10 height 13
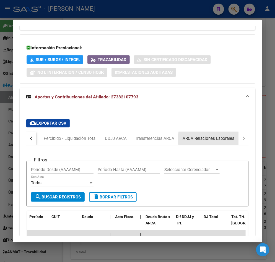
click at [217, 142] on div "ARCA Relaciones Laborales" at bounding box center [209, 139] width 52 height 6
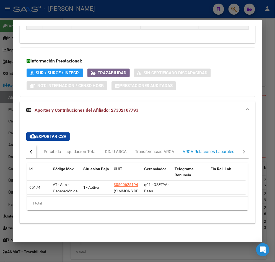
scroll to position [462, 0]
click at [124, 197] on div "1 total" at bounding box center [137, 204] width 221 height 14
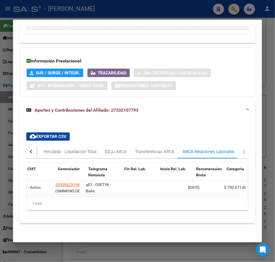
scroll to position [0, 0]
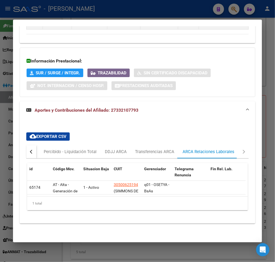
click at [3, 74] on div at bounding box center [137, 131] width 275 height 262
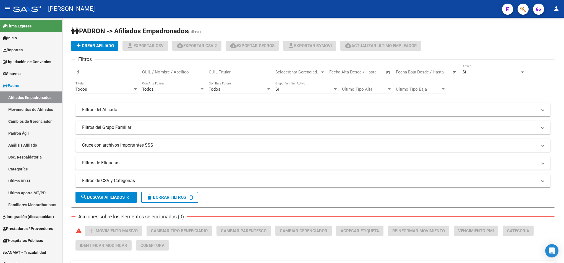
click at [519, 14] on div at bounding box center [520, 8] width 15 height 11
click at [520, 10] on button "button" at bounding box center [523, 9] width 11 height 11
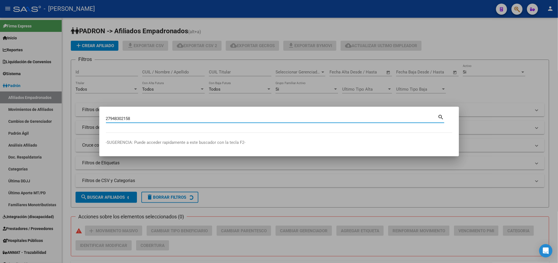
type input "27948302158"
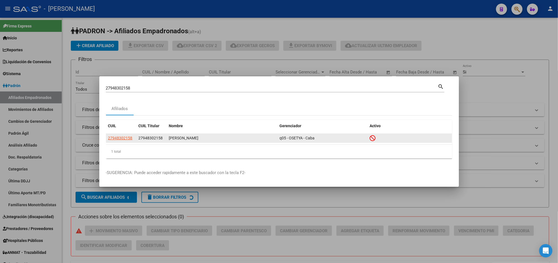
click at [123, 141] on app-link-go-to "27948302158" at bounding box center [120, 138] width 24 height 6
click at [128, 137] on span "27948302158" at bounding box center [120, 138] width 24 height 4
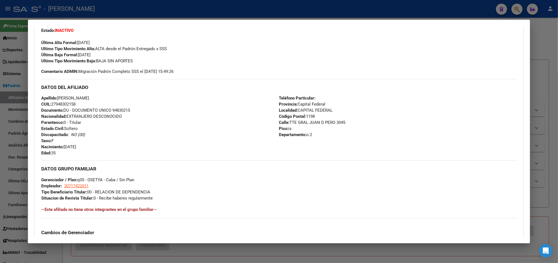
scroll to position [258, 0]
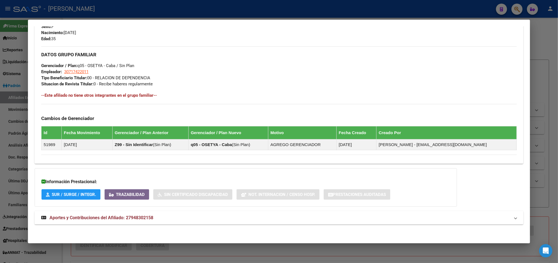
click at [141, 224] on mat-expansion-panel-header "Aportes y Contribuciones del Afiliado: 27948302158" at bounding box center [279, 217] width 489 height 13
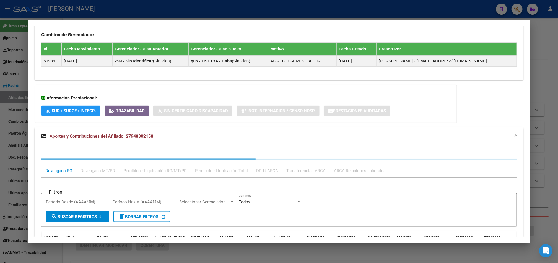
scroll to position [397, 0]
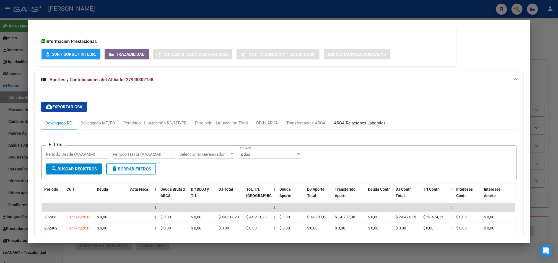
click at [342, 126] on div "ARCA Relaciones Laborales" at bounding box center [360, 123] width 52 height 6
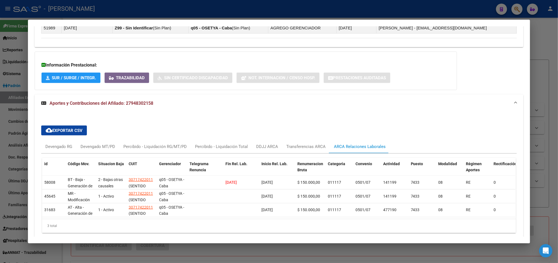
scroll to position [387, 0]
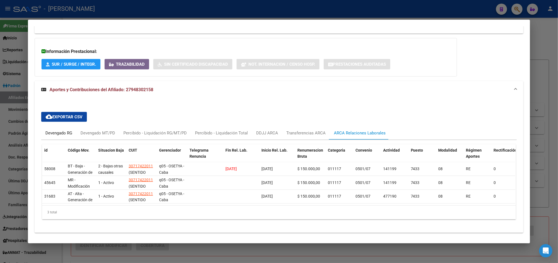
click at [67, 134] on div "Devengado RG" at bounding box center [58, 133] width 27 height 6
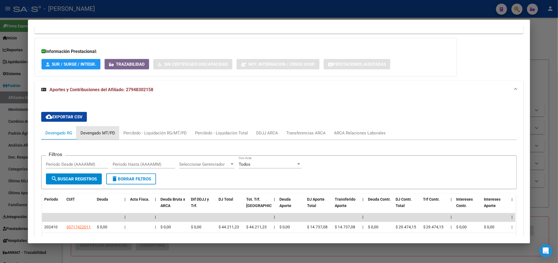
click at [92, 136] on div "Devengado MT/PD" at bounding box center [98, 133] width 35 height 6
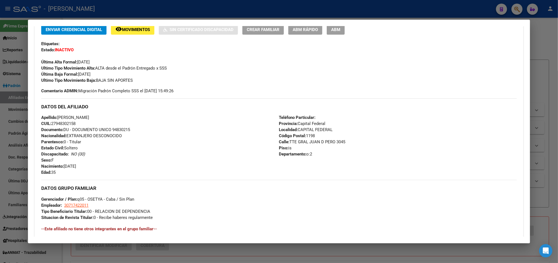
scroll to position [52, 0]
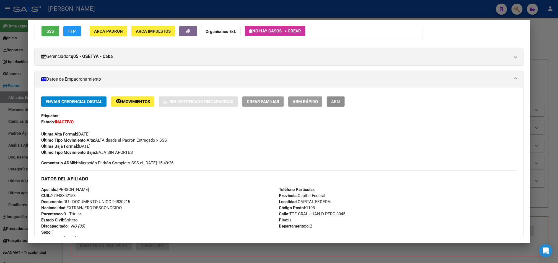
click at [334, 100] on span "ABM" at bounding box center [335, 101] width 9 height 5
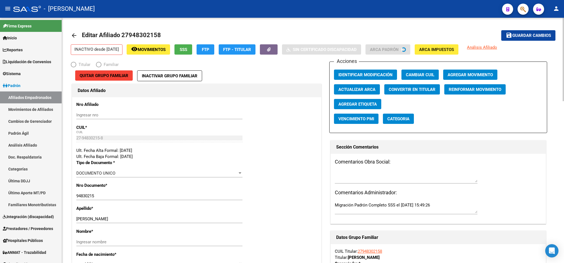
radio input "true"
type input "30-71742201-1"
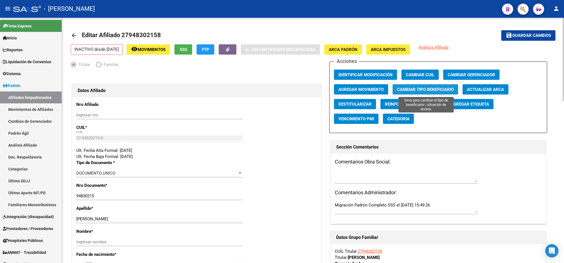
click at [429, 90] on span "Cambiar Tipo Beneficiario" at bounding box center [425, 89] width 57 height 5
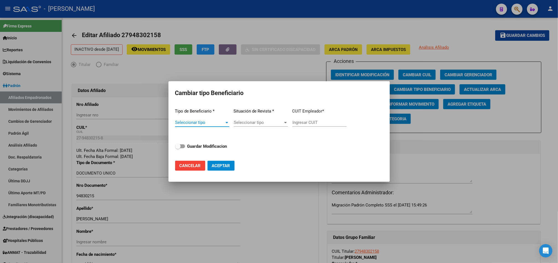
click at [209, 121] on span "Seleccionar tipo" at bounding box center [199, 122] width 49 height 5
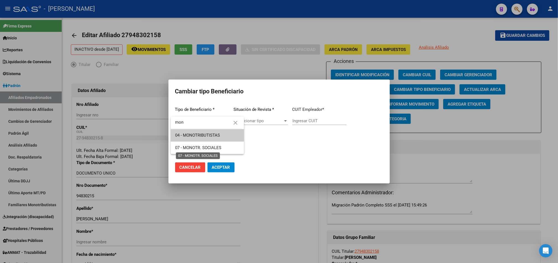
type input "mon"
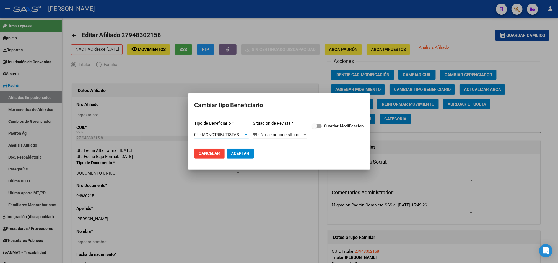
click at [349, 126] on strong "Guardar Modificacion" at bounding box center [344, 125] width 40 height 5
click at [315, 128] on input "Guardar Modificacion" at bounding box center [314, 128] width 0 height 0
checkbox input "true"
click at [246, 151] on span "Aceptar" at bounding box center [240, 153] width 18 height 5
type input "27-94830215-8"
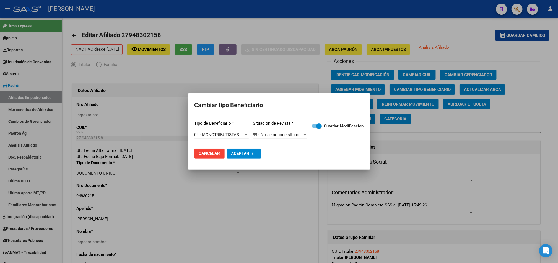
checkbox input "false"
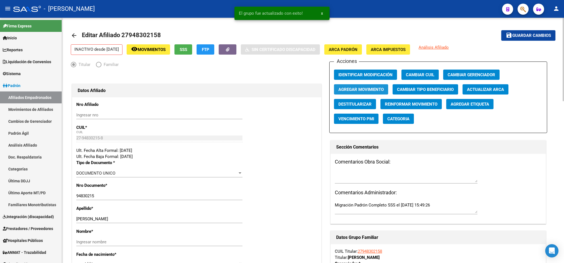
click at [356, 85] on button "Agregar Movimiento" at bounding box center [361, 89] width 54 height 10
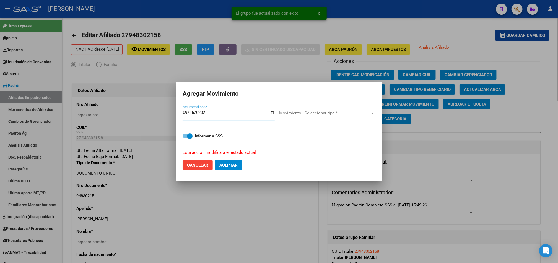
type input "[DATE]"
drag, startPoint x: 320, startPoint y: 103, endPoint x: 315, endPoint y: 105, distance: 5.3
click at [315, 105] on form "Agregar Movimiento [DATE] Fec. Formal SSS * Movimiento - Seleccionar tipo * Mov…" at bounding box center [279, 131] width 193 height 86
click at [314, 108] on div "Movimiento - Seleccionar tipo * Movimiento - Seleccionar tipo *" at bounding box center [327, 114] width 97 height 21
click at [310, 116] on div "Movimiento - Seleccionar tipo * Movimiento - Seleccionar tipo *" at bounding box center [327, 113] width 97 height 8
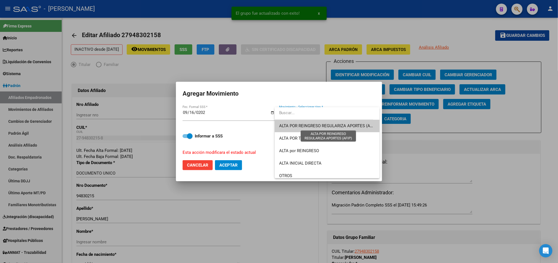
click at [295, 124] on span "ALTA POR REINGRESO REGULARIZA APORTES (AFIP)" at bounding box center [328, 125] width 98 height 5
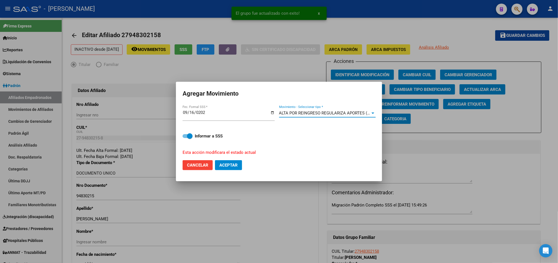
drag, startPoint x: 224, startPoint y: 176, endPoint x: 227, endPoint y: 164, distance: 12.5
click at [224, 175] on mat-dialog-container "Agregar Movimiento [DATE] Fec. Formal SSS * ALTA POR REINGRESO REGULARIZA APORT…" at bounding box center [279, 131] width 206 height 99
click at [228, 161] on button "Aceptar" at bounding box center [228, 165] width 27 height 10
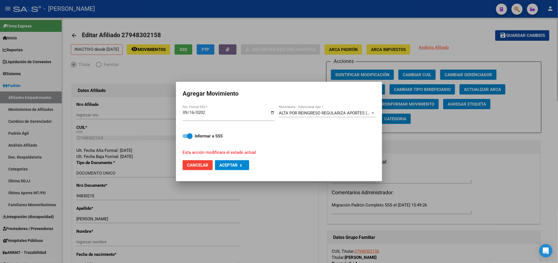
checkbox input "false"
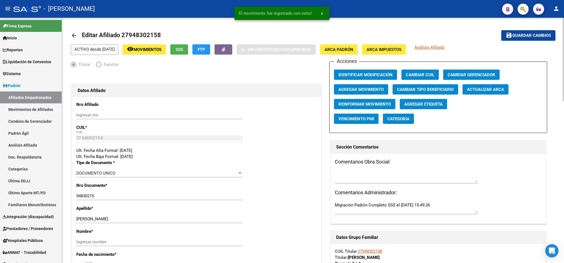
click at [148, 37] on span "Editar Afiliado 27948302158" at bounding box center [121, 35] width 79 height 7
copy h1 "27948302158"
click at [521, 4] on span "button" at bounding box center [524, 9] width 6 height 11
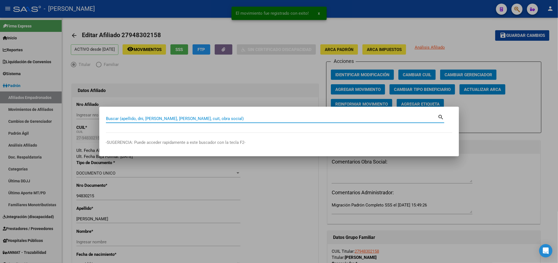
paste input "27948302158"
type input "27948302158"
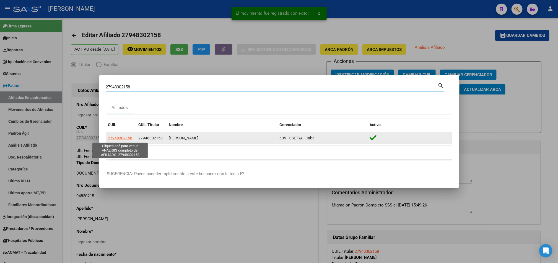
click at [124, 137] on span "27948302158" at bounding box center [120, 138] width 24 height 4
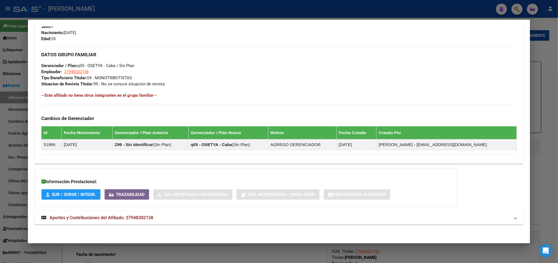
click at [91, 217] on span "Aportes y Contribuciones del Afiliado: 27948302158" at bounding box center [102, 217] width 104 height 5
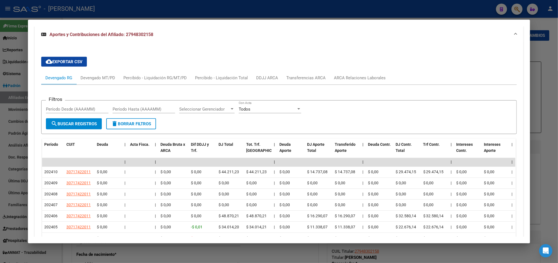
scroll to position [474, 0]
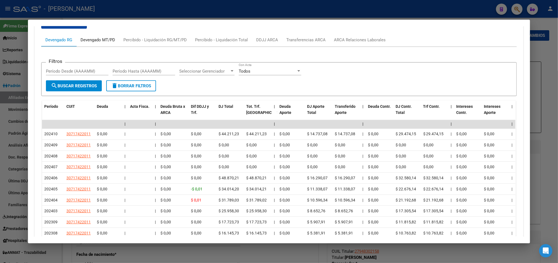
drag, startPoint x: 93, startPoint y: 41, endPoint x: 93, endPoint y: 38, distance: 3.3
click at [93, 38] on div "Devengado MT/PD" at bounding box center [98, 40] width 35 height 6
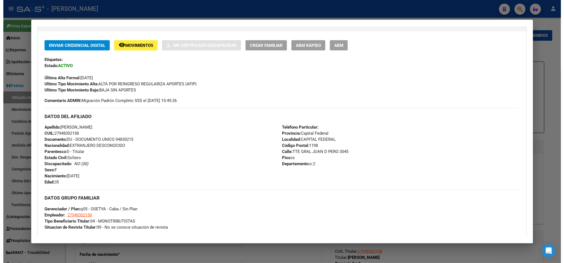
scroll to position [0, 0]
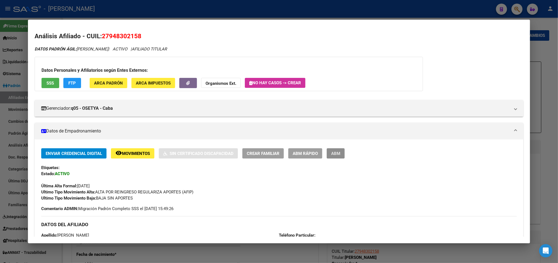
click at [334, 151] on span "ABM" at bounding box center [335, 153] width 9 height 5
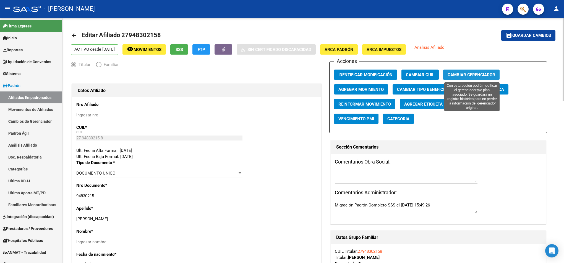
click at [458, 75] on span "Cambiar Gerenciador" at bounding box center [472, 74] width 48 height 5
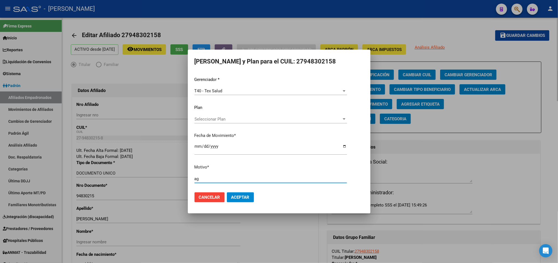
type input "a"
type input "cambio gerenciador, se hizo mono."
click at [253, 199] on button "Aceptar" at bounding box center [240, 197] width 27 height 10
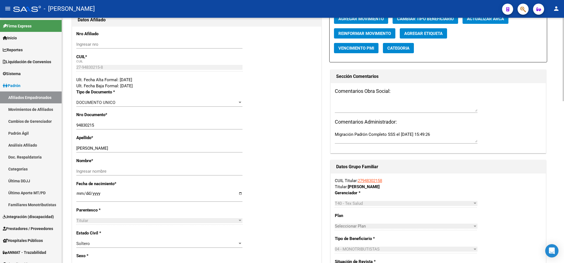
scroll to position [124, 0]
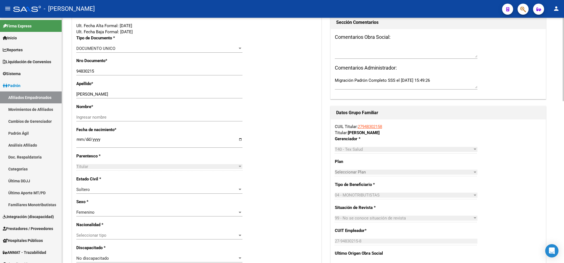
click at [92, 90] on div "Apellido * [PERSON_NAME] Ingresar apellido" at bounding box center [196, 92] width 241 height 23
click at [95, 92] on input "[PERSON_NAME]" at bounding box center [159, 94] width 166 height 5
type input "[PERSON_NAME]"
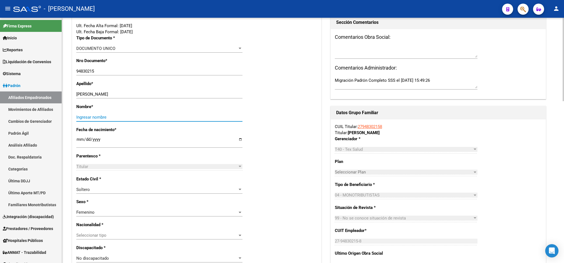
click at [111, 119] on input "Ingresar nombre" at bounding box center [159, 117] width 166 height 5
paste input "LIZETH"
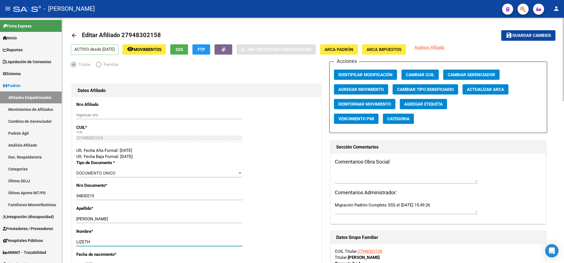
type input "LIZETH"
click at [508, 36] on mat-icon "save" at bounding box center [509, 35] width 7 height 7
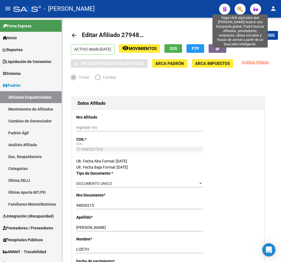
click at [243, 8] on icon "button" at bounding box center [241, 9] width 6 height 6
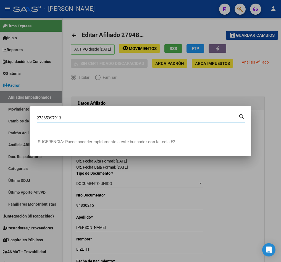
type input "27365997913"
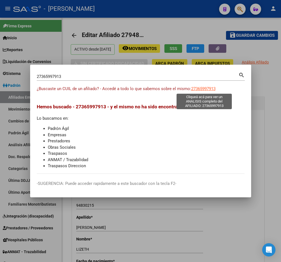
click at [204, 90] on span "27365997913" at bounding box center [203, 88] width 24 height 5
type textarea "27365997913"
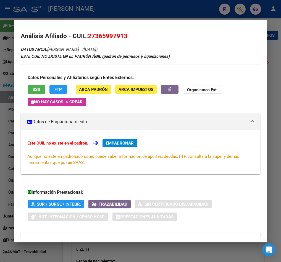
click at [174, 56] on div "ESTE CUIL NO EXISTE EN EL PADRÓN ÁGIL (padrón de permisos y liquidaciones)" at bounding box center [141, 56] width 240 height 6
click at [117, 38] on span "27365997913" at bounding box center [108, 35] width 40 height 7
click at [9, 55] on div at bounding box center [140, 131] width 281 height 262
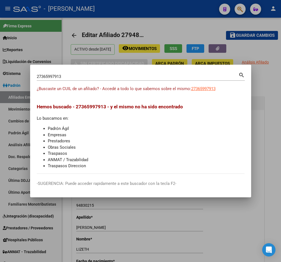
click at [61, 77] on input "27365997913" at bounding box center [138, 76] width 202 height 5
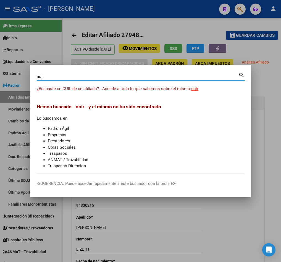
type input "noir"
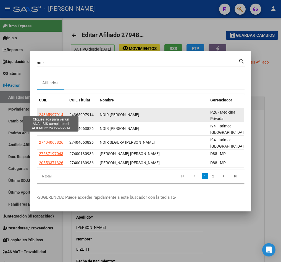
click at [56, 113] on span "24365997914" at bounding box center [51, 115] width 24 height 4
type textarea "24365997914"
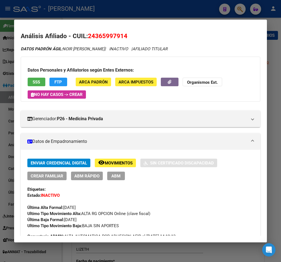
click at [236, 101] on div "Datos Personales y Afiliatorios según Entes Externos: SSS FTP ARCA Padrón ARCA …" at bounding box center [141, 79] width 240 height 45
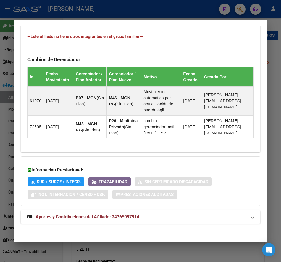
click at [82, 212] on mat-expansion-panel-header "Aportes y Contribuciones del Afiliado: 24365997914" at bounding box center [141, 217] width 240 height 13
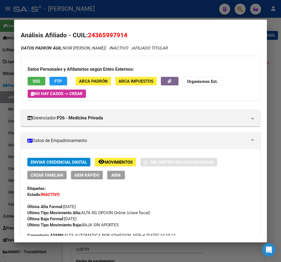
scroll to position [0, 0]
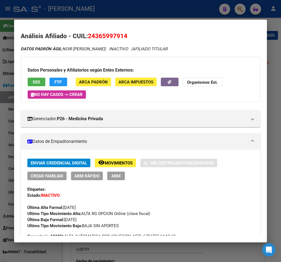
click at [116, 175] on span "ABM" at bounding box center [115, 176] width 9 height 5
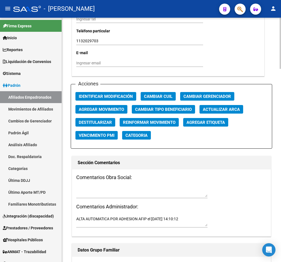
scroll to position [664, 0]
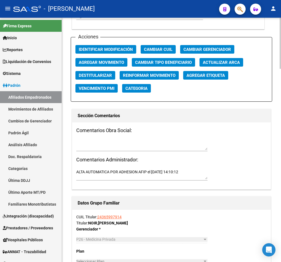
click at [108, 61] on span "Agregar Movimiento" at bounding box center [101, 62] width 45 height 5
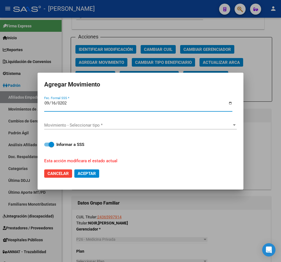
type input "[DATE]"
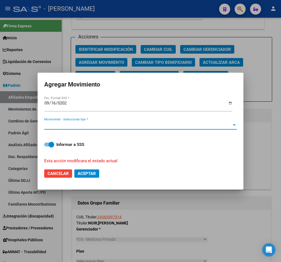
click at [95, 123] on span "Movimiento - Seleccionar tipo *" at bounding box center [138, 125] width 188 height 5
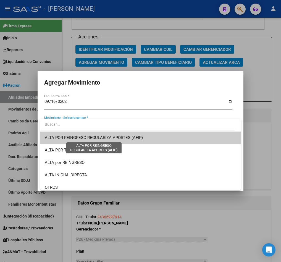
click at [90, 136] on span "ALTA POR REINGRESO REGULARIZA APORTES (AFIP)" at bounding box center [94, 137] width 98 height 5
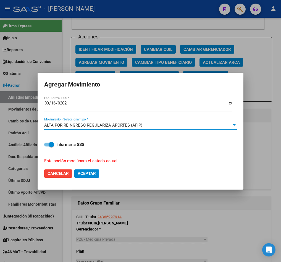
click at [91, 165] on form "Agregar Movimiento [DATE] Fec. Formal SSS * ALTA POR REINGRESO REGULARIZA APORT…" at bounding box center [140, 131] width 193 height 104
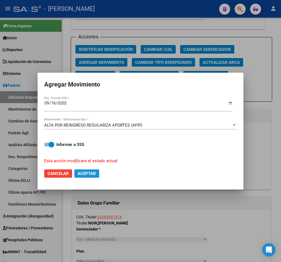
click at [91, 172] on span "Aceptar" at bounding box center [87, 173] width 18 height 5
checkbox input "false"
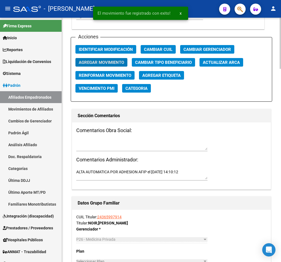
click at [121, 146] on textarea at bounding box center [141, 145] width 131 height 11
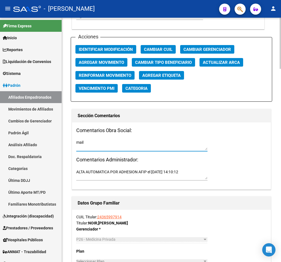
paste textarea "[DATE] 16:18"
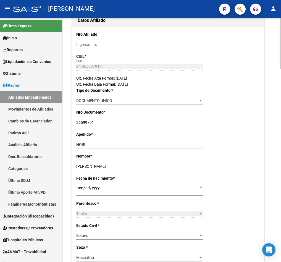
scroll to position [0, 0]
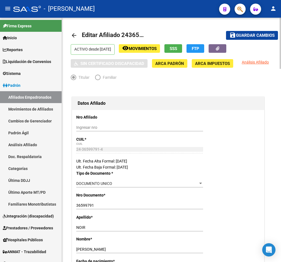
type textarea "mail [DATE] 16:18"
click at [260, 36] on span "Guardar cambios" at bounding box center [255, 35] width 39 height 5
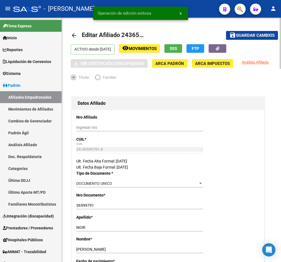
click at [128, 32] on span "Editar Afiliado 24365997914" at bounding box center [121, 35] width 79 height 7
copy h1 "24365997914"
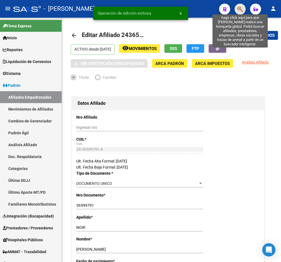
click at [241, 12] on icon "button" at bounding box center [241, 9] width 6 height 6
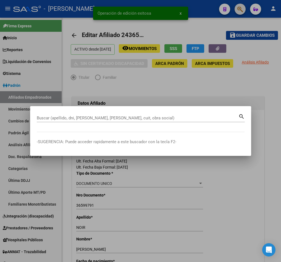
paste input "24365997914"
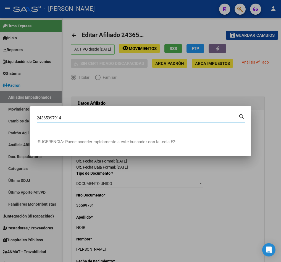
type input "24365997914"
